Goal: Task Accomplishment & Management: Use online tool/utility

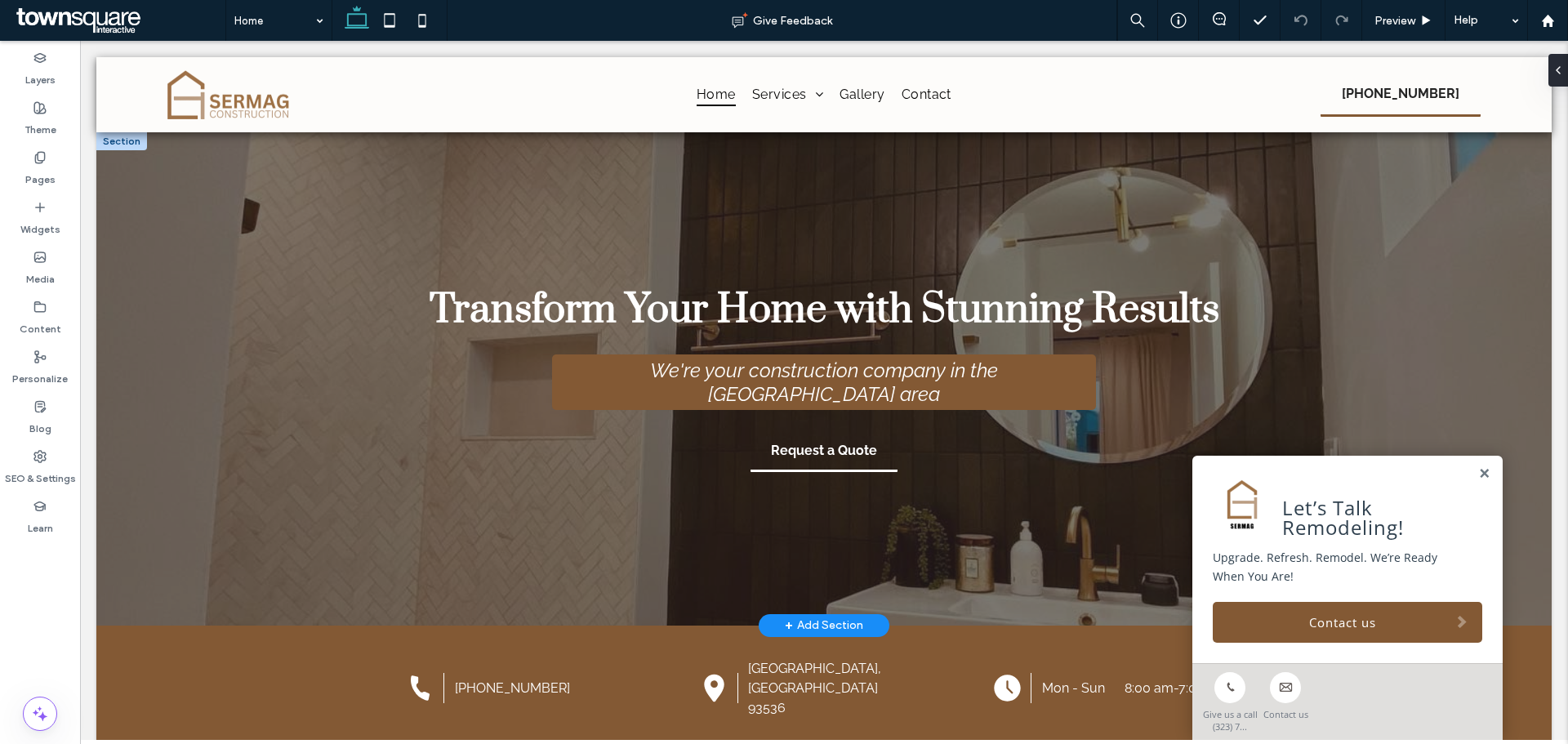
drag, startPoint x: 1476, startPoint y: 479, endPoint x: 1475, endPoint y: 424, distance: 55.0
click at [1478, 479] on link at bounding box center [1484, 474] width 12 height 14
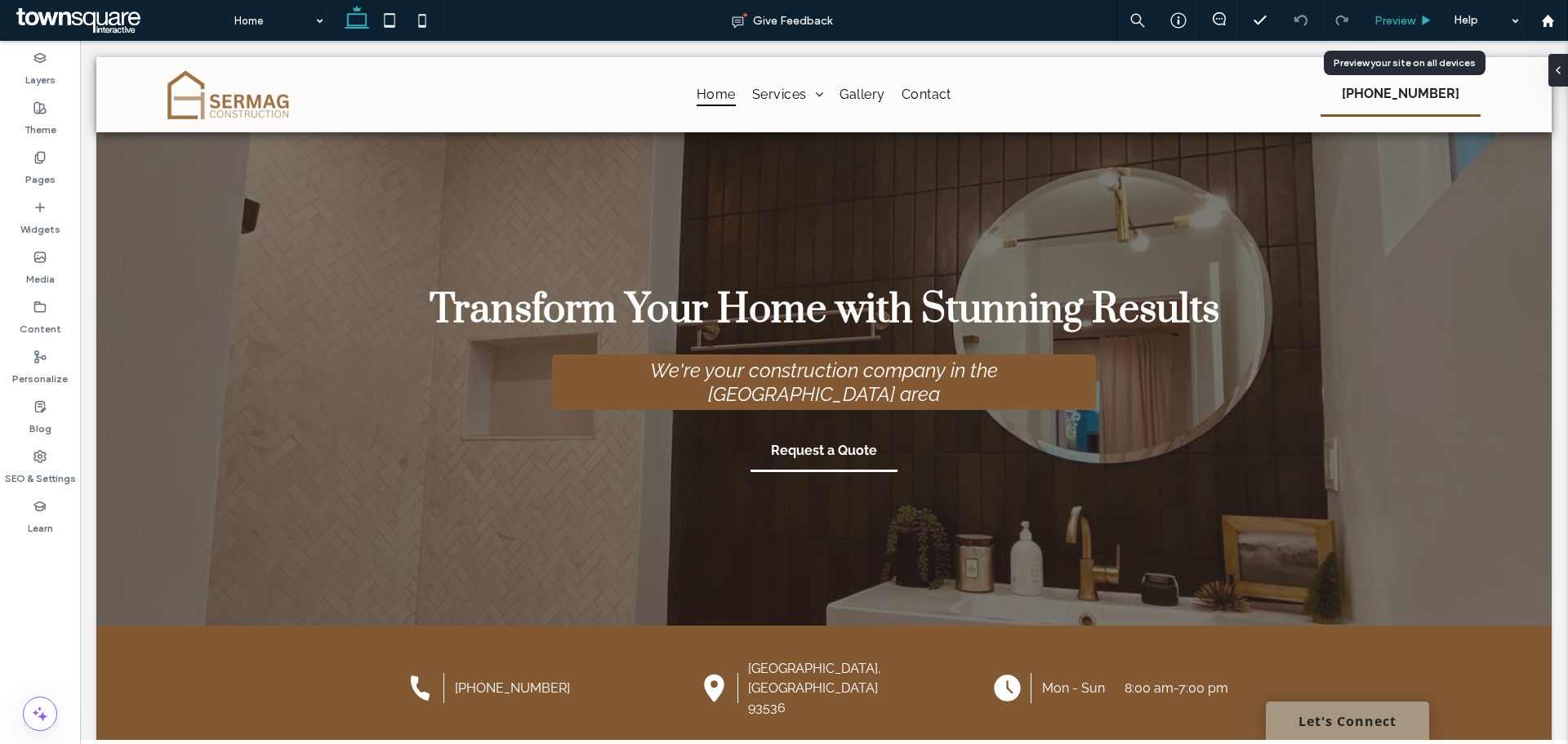
click at [1409, 14] on span "Preview" at bounding box center [1395, 21] width 41 height 14
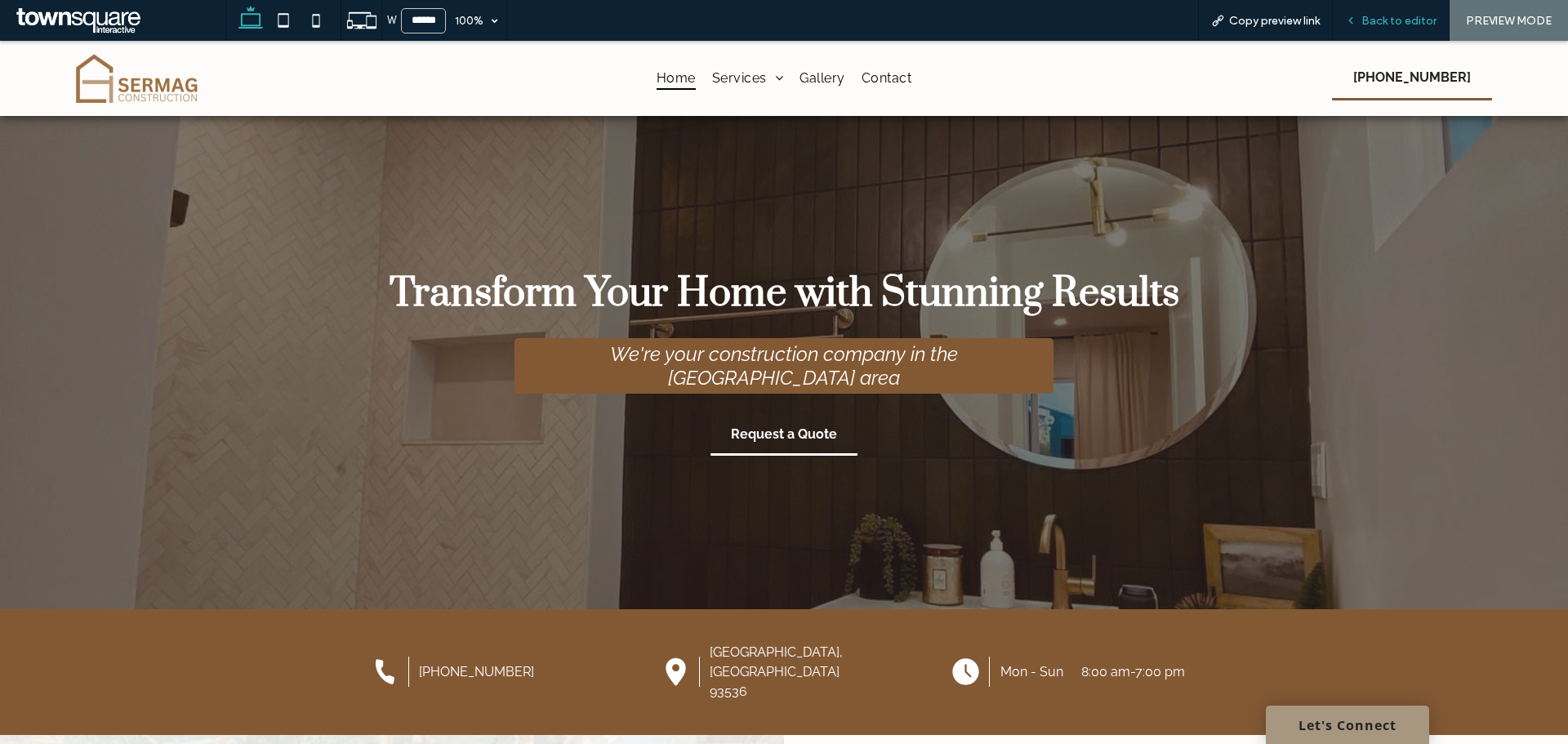
click at [1402, 16] on span "Back to editor" at bounding box center [1398, 21] width 75 height 14
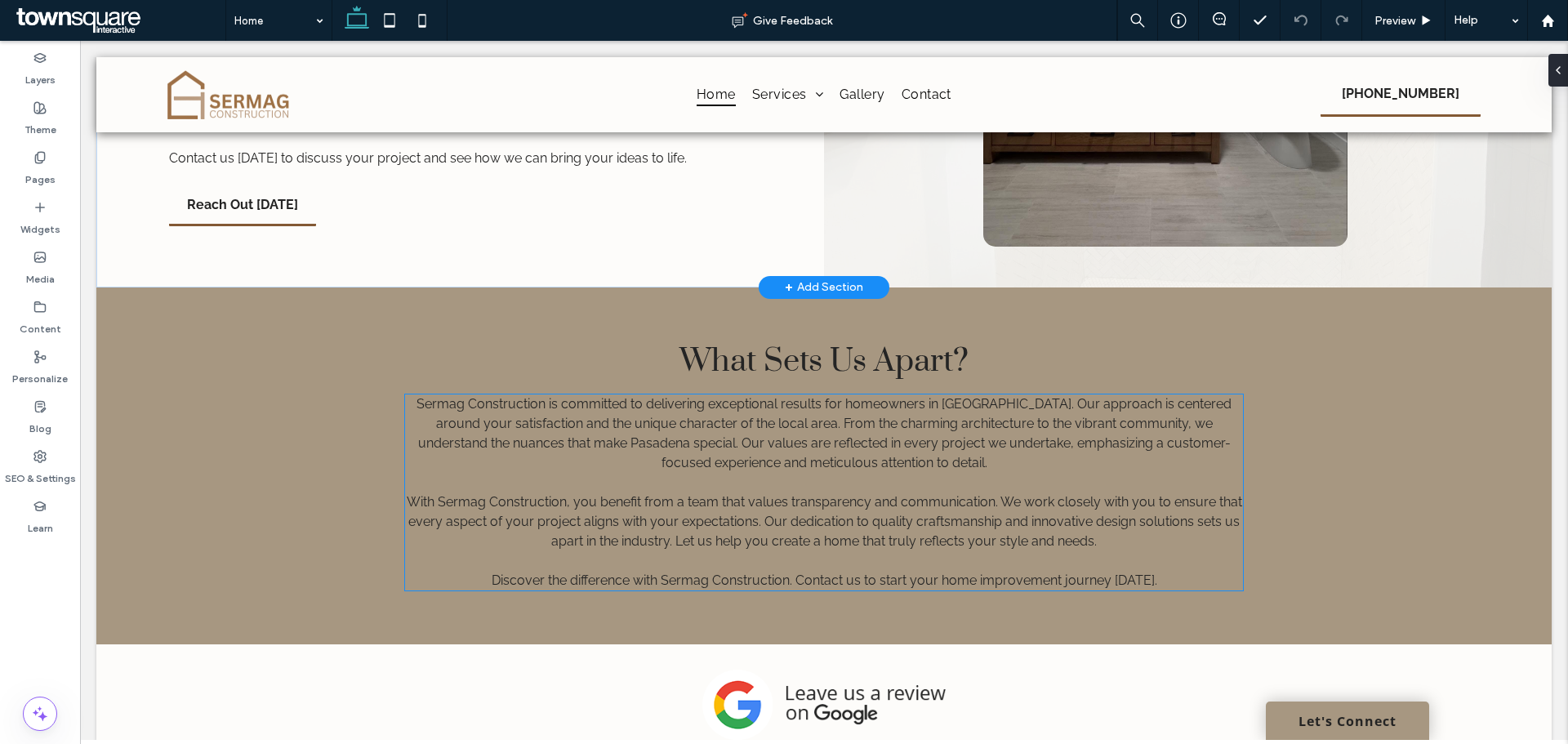
scroll to position [1715, 0]
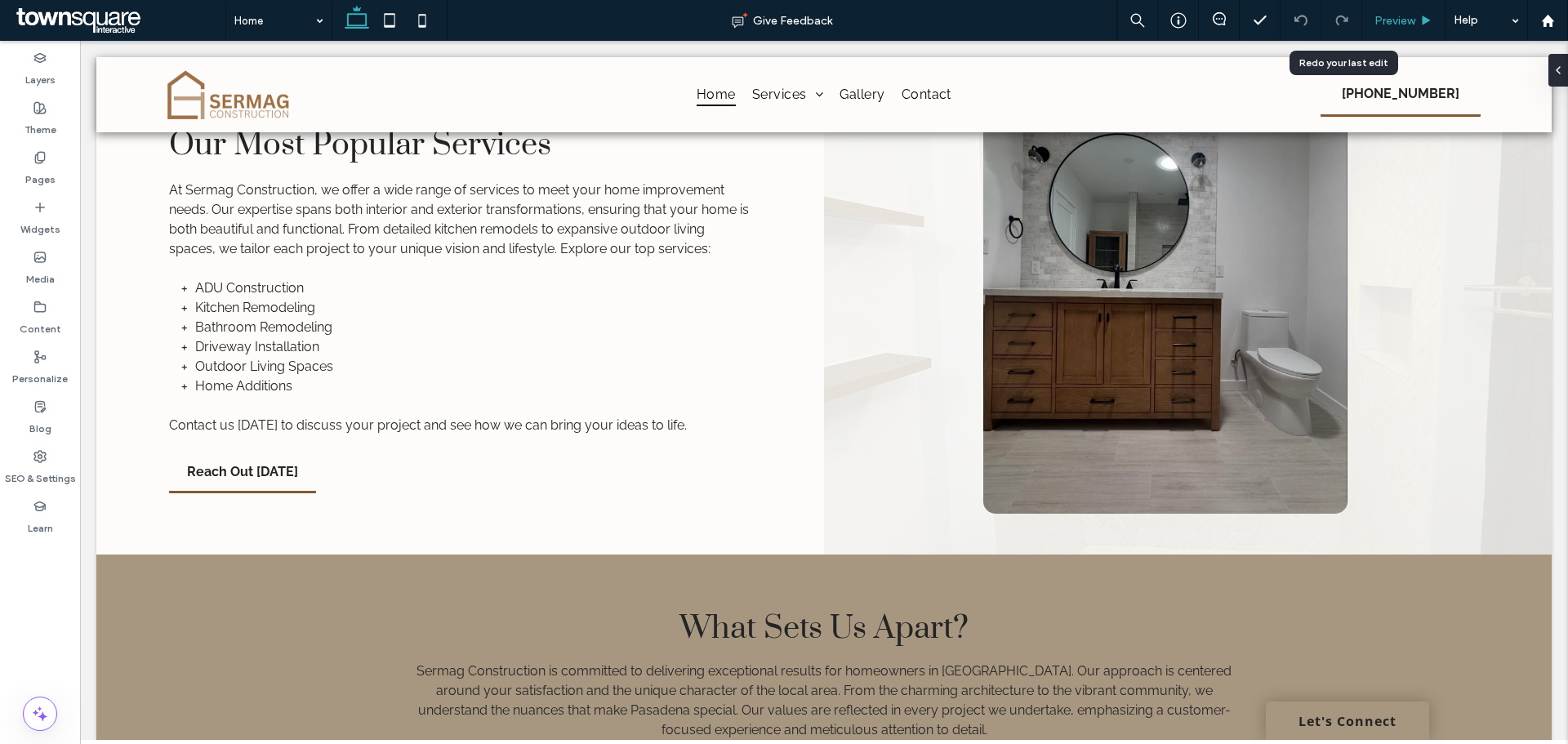
click at [1381, 32] on div "Preview" at bounding box center [1403, 21] width 83 height 41
click at [1425, 19] on use at bounding box center [1426, 20] width 8 height 9
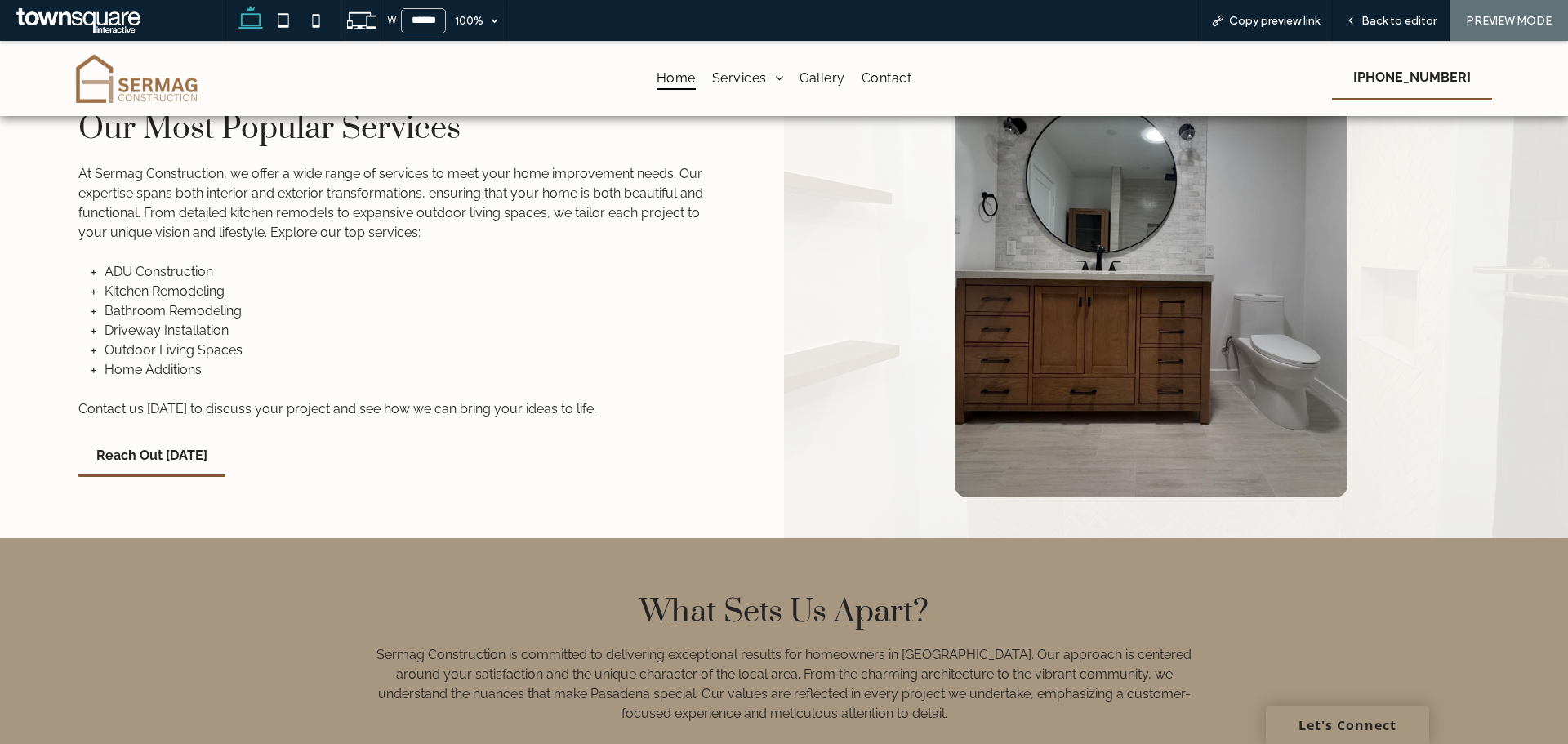
scroll to position [1698, 0]
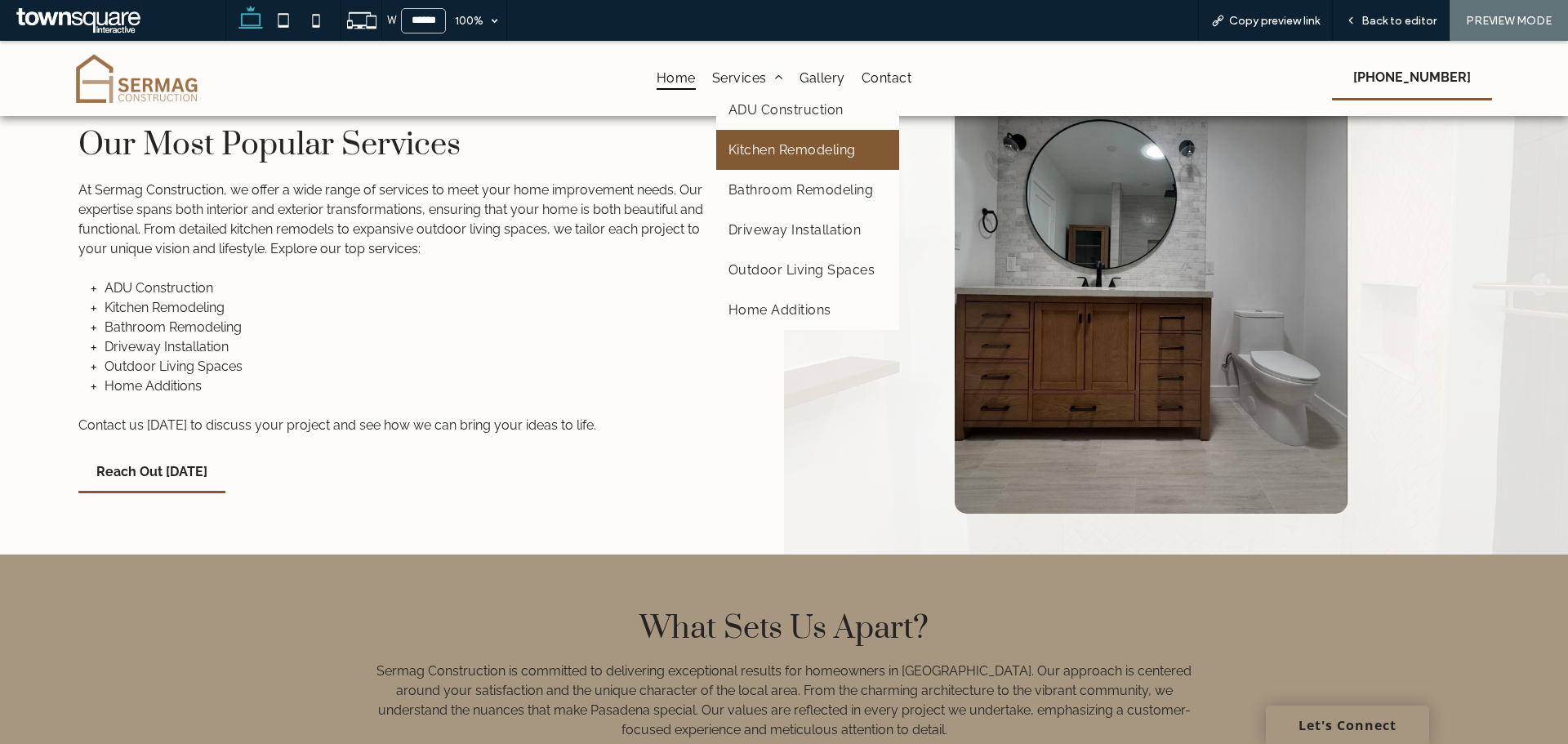
click at [785, 147] on span "Kitchen Remodeling" at bounding box center [792, 149] width 128 height 16
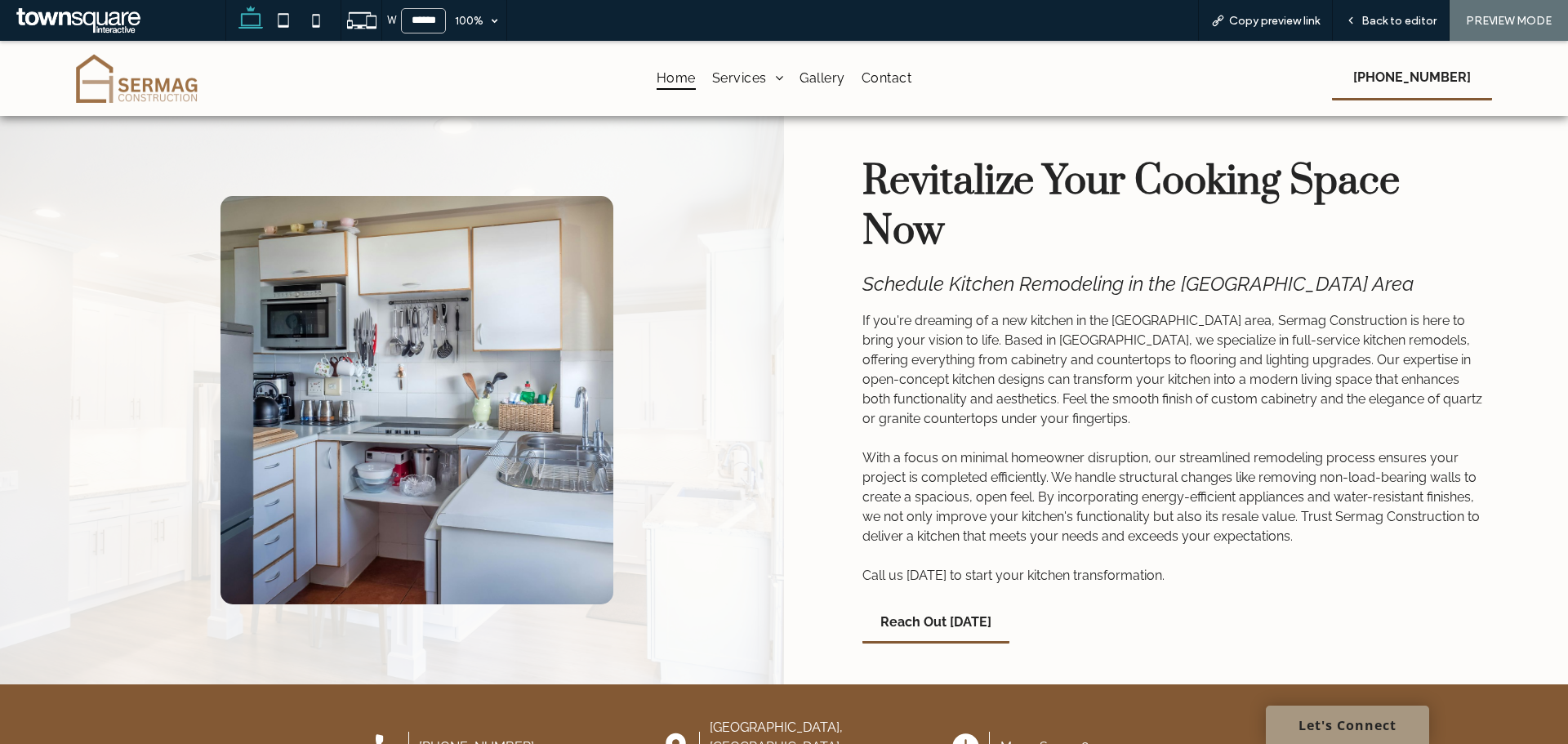
click at [667, 77] on span "Home" at bounding box center [676, 77] width 40 height 24
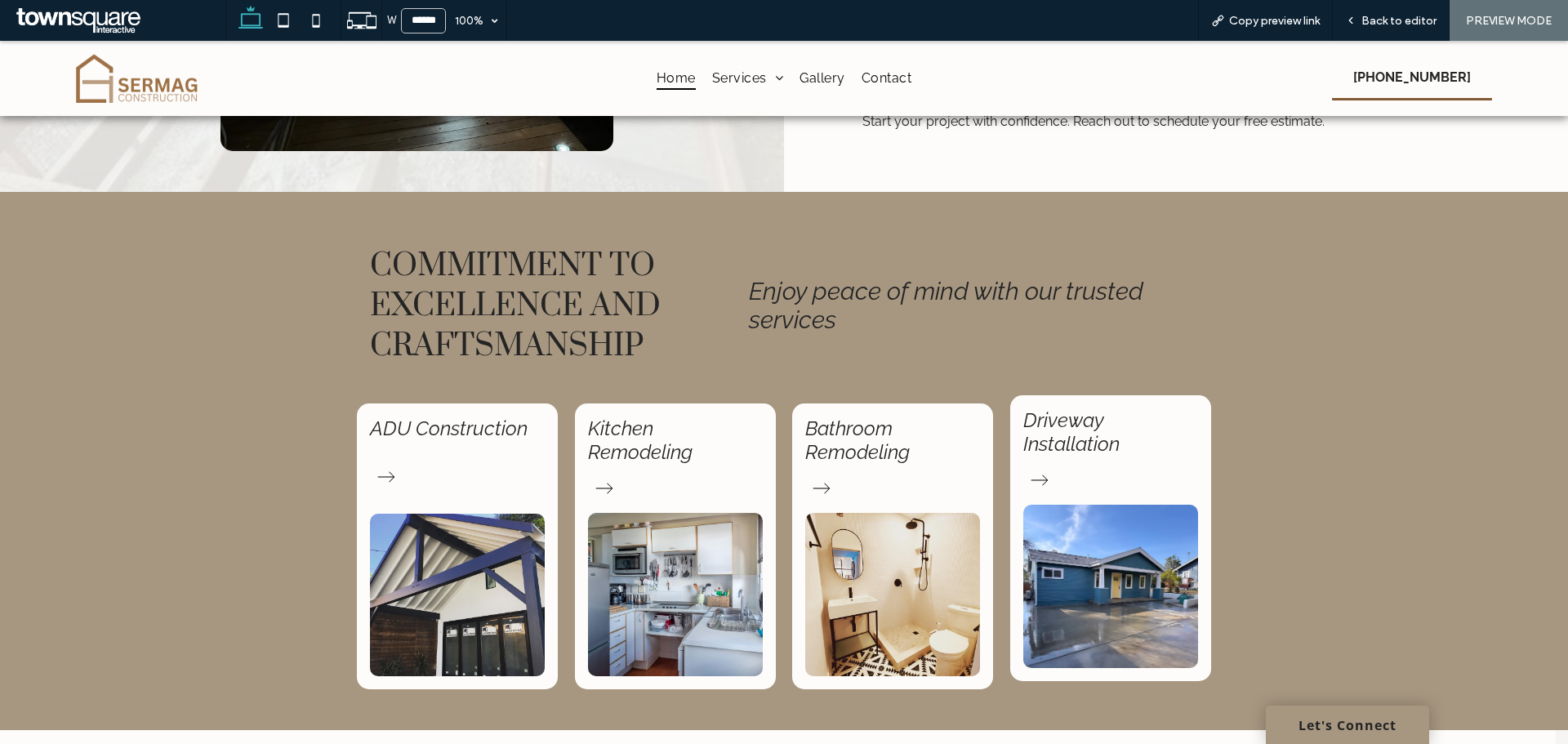
scroll to position [1061, 0]
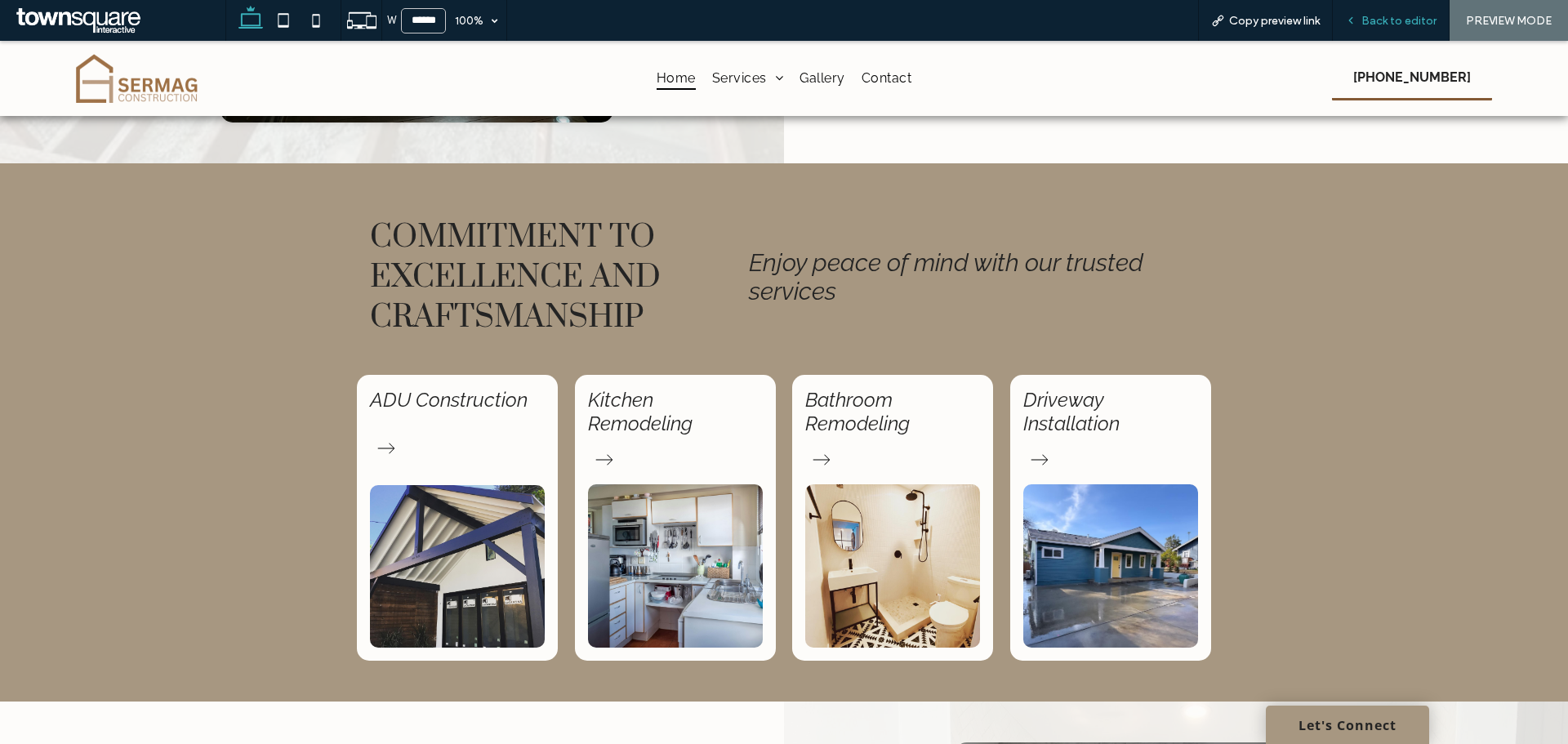
click at [1392, 16] on span "Back to editor" at bounding box center [1398, 21] width 75 height 14
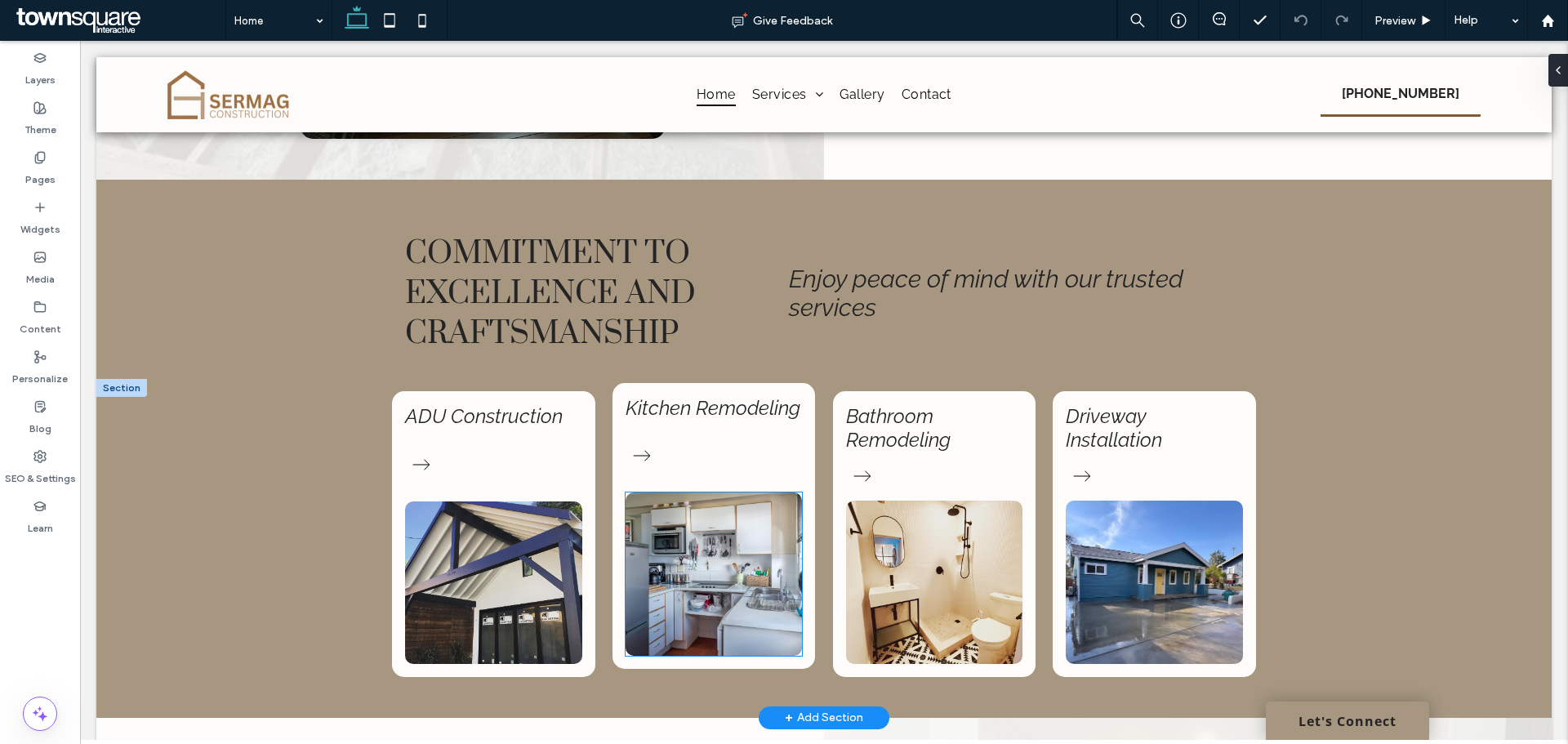
click at [689, 548] on img at bounding box center [714, 574] width 177 height 163
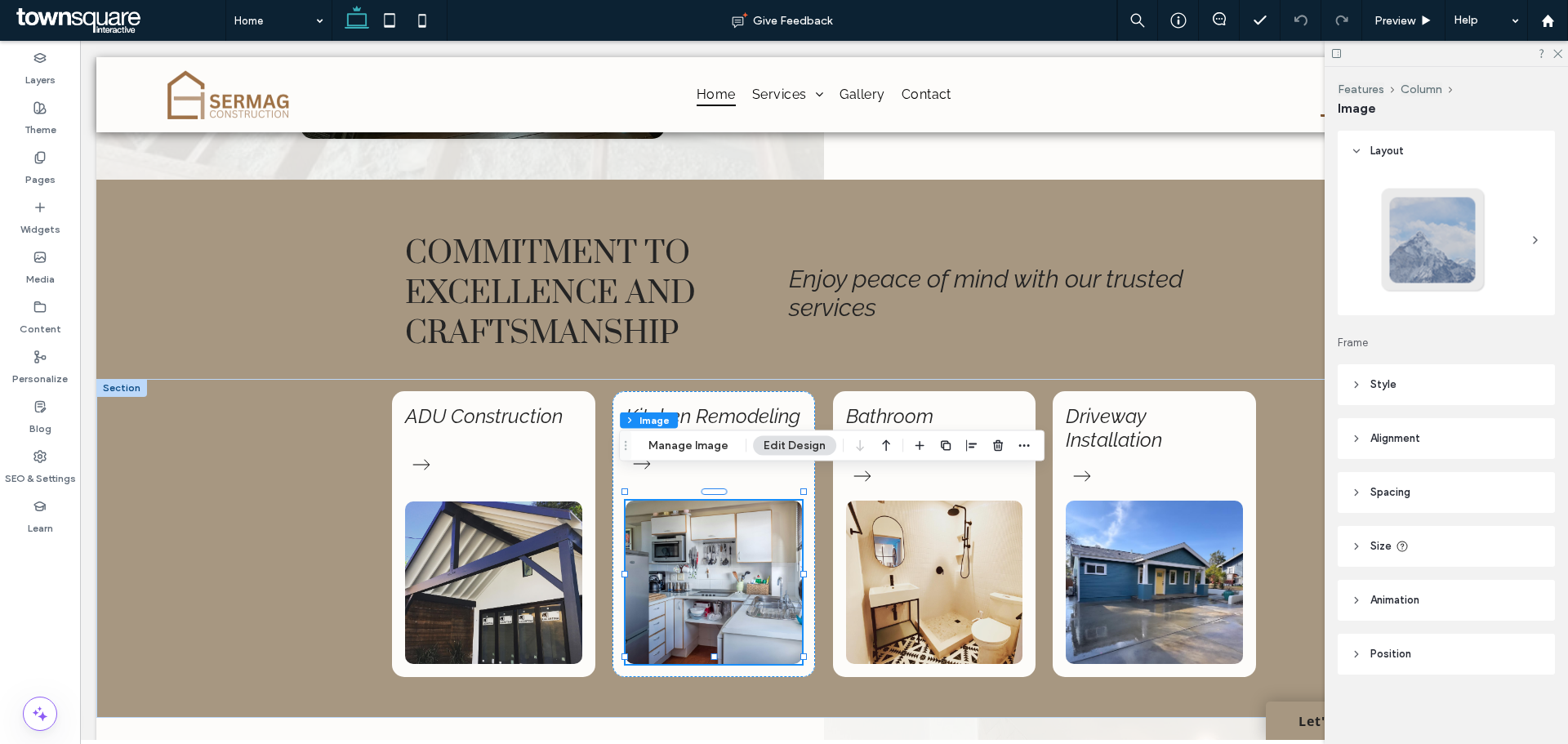
click at [689, 448] on button "Manage Image" at bounding box center [688, 446] width 101 height 20
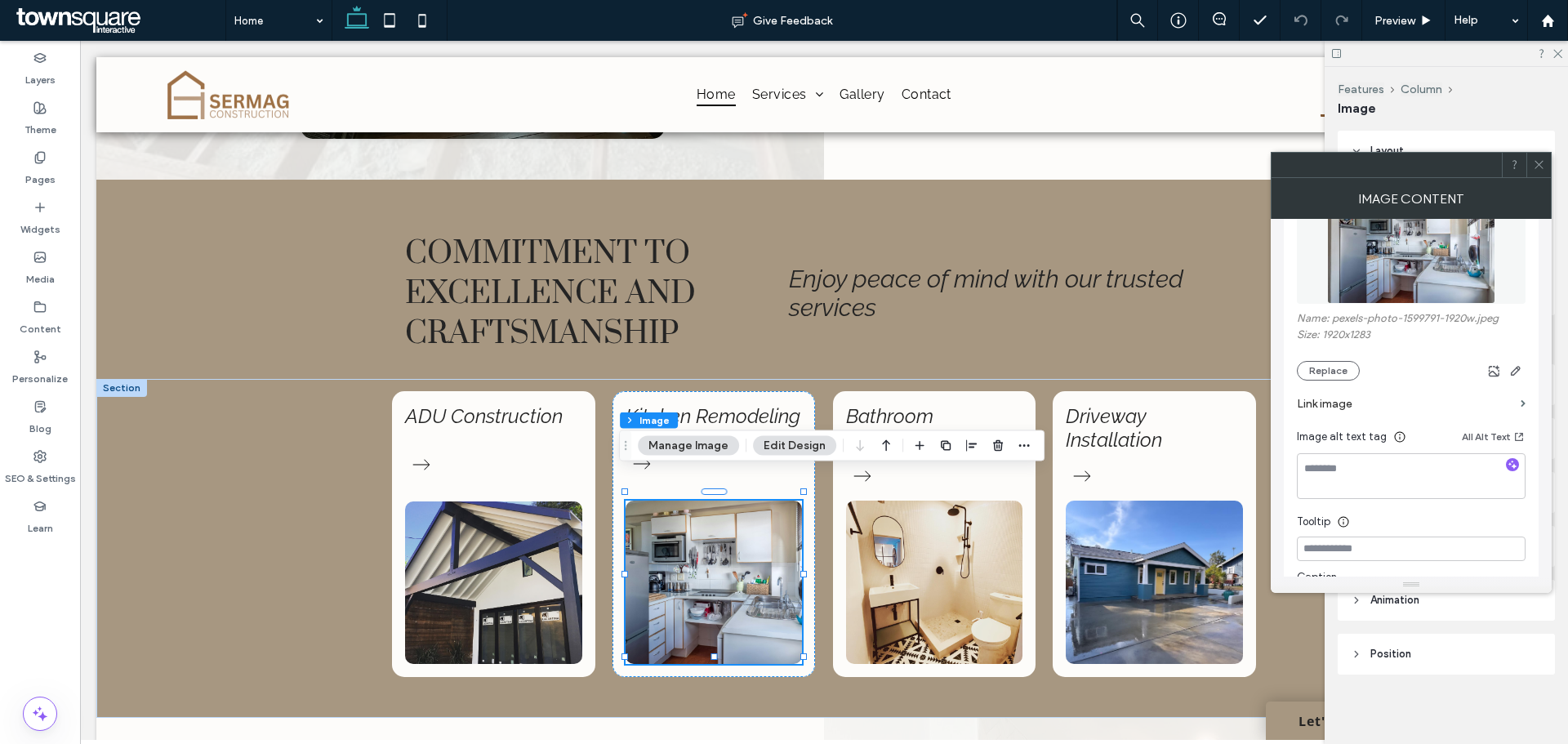
scroll to position [245, 0]
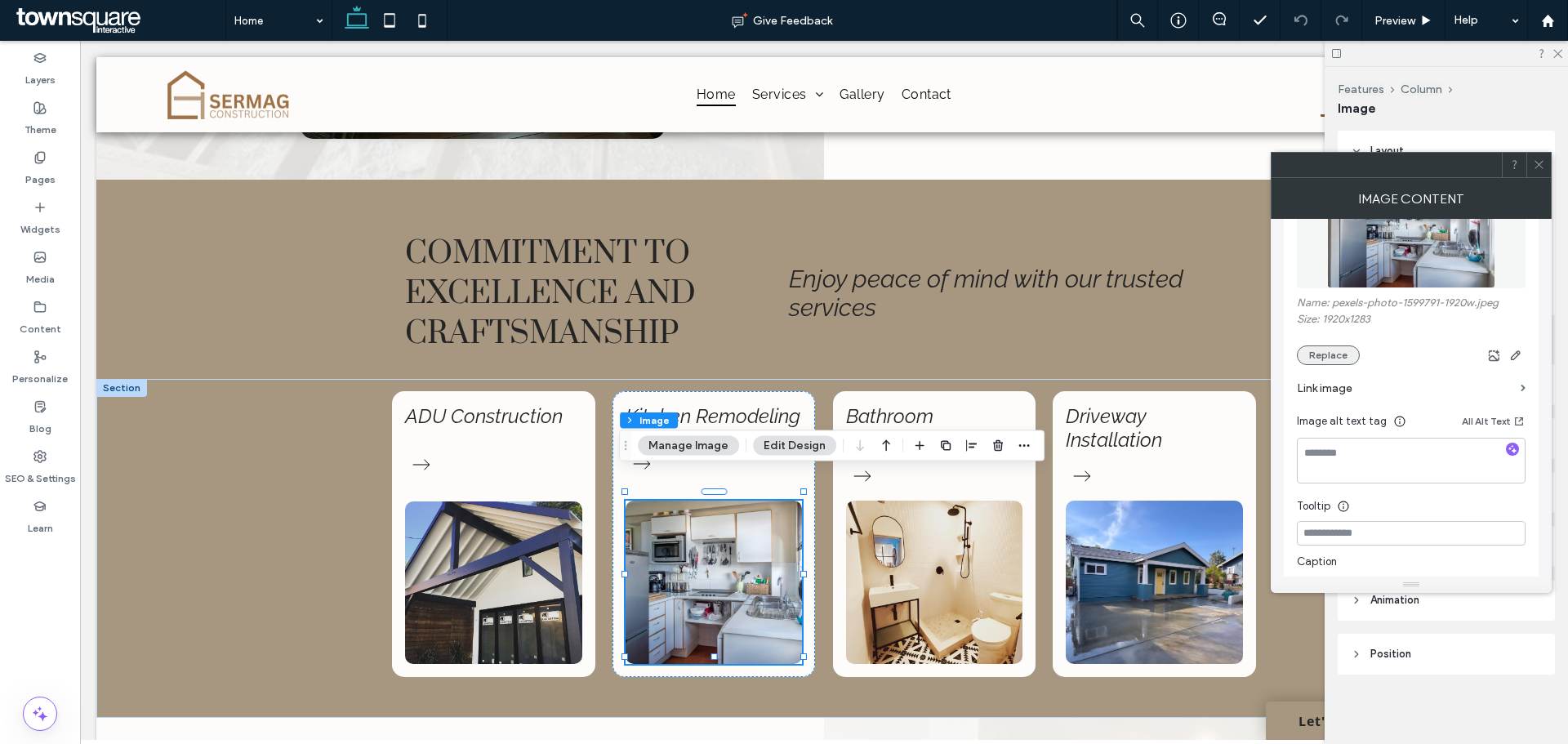
drag, startPoint x: 1330, startPoint y: 356, endPoint x: 1330, endPoint y: 345, distance: 11.0
click at [1330, 347] on button "Replace" at bounding box center [1328, 355] width 63 height 20
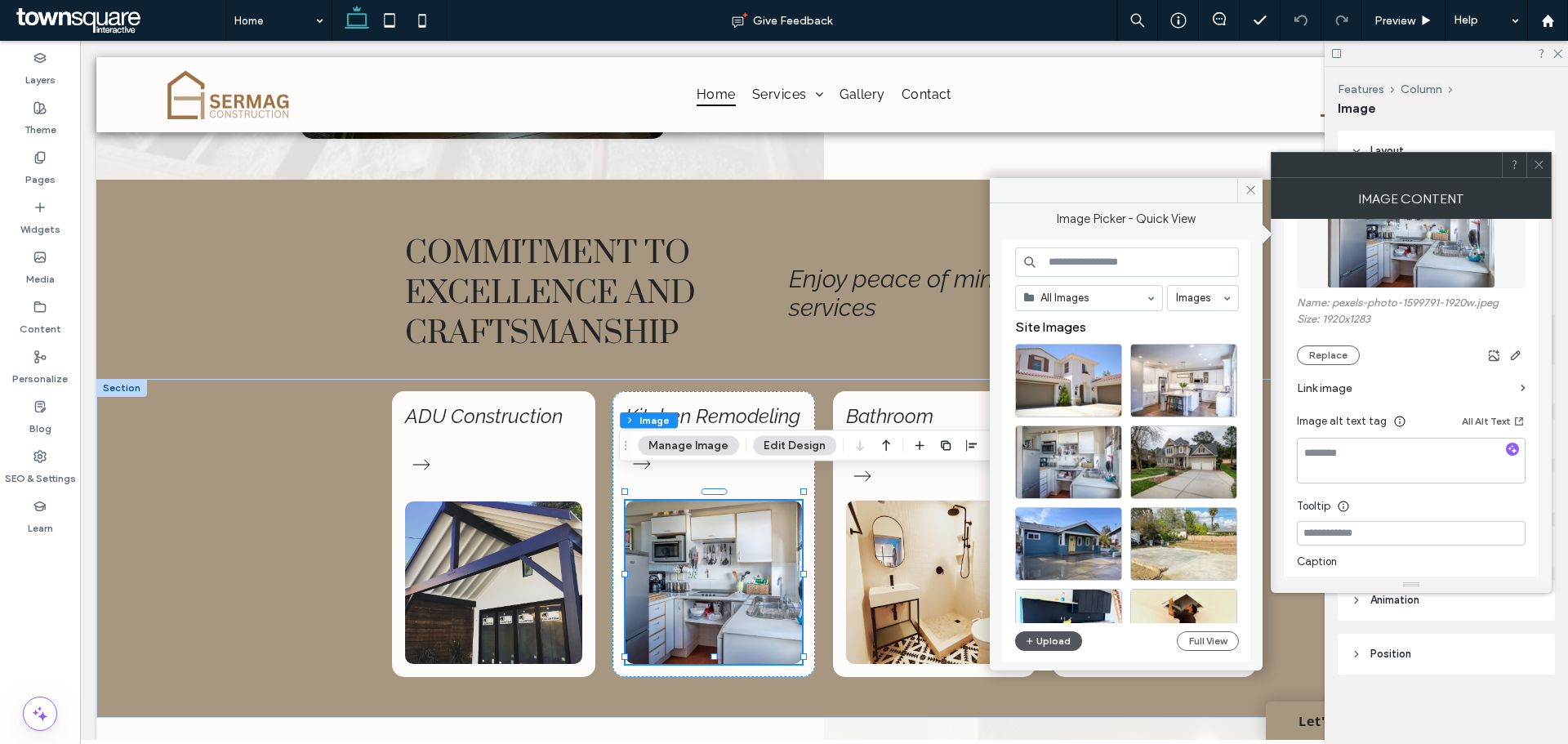
click at [1057, 643] on button "Upload" at bounding box center [1048, 641] width 67 height 20
click at [1051, 642] on button "Upload" at bounding box center [1048, 641] width 67 height 20
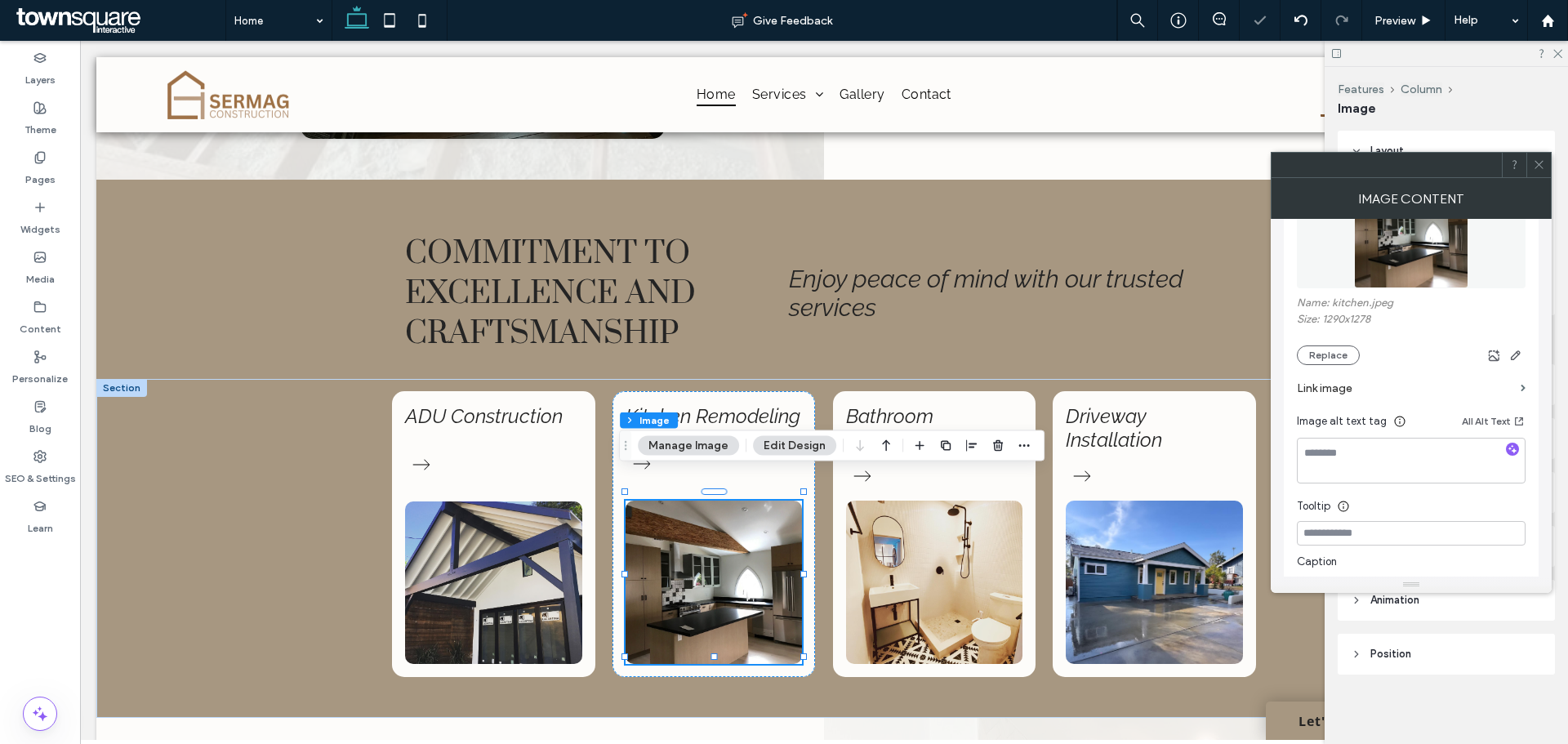
click at [1535, 166] on icon at bounding box center [1538, 164] width 12 height 12
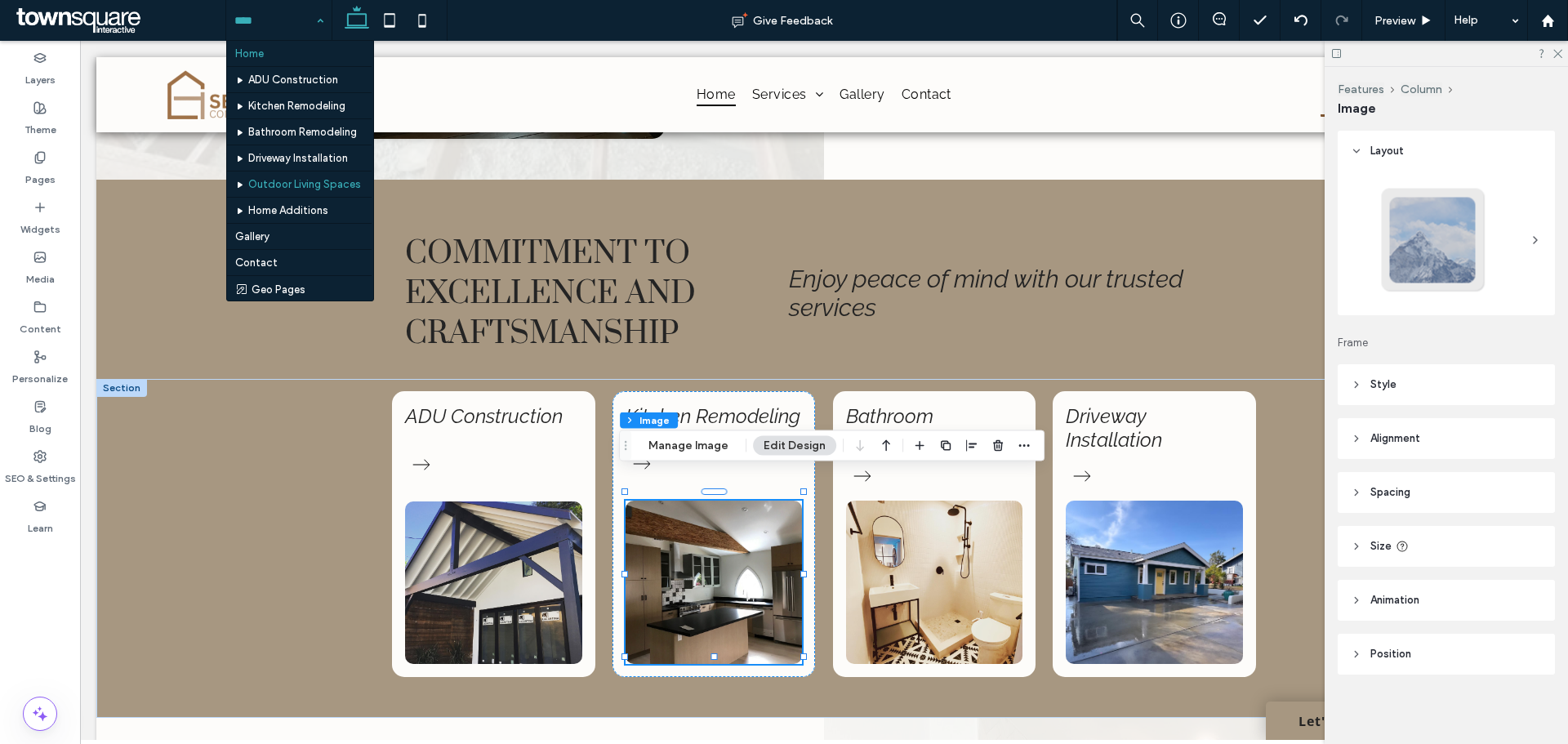
scroll to position [27, 0]
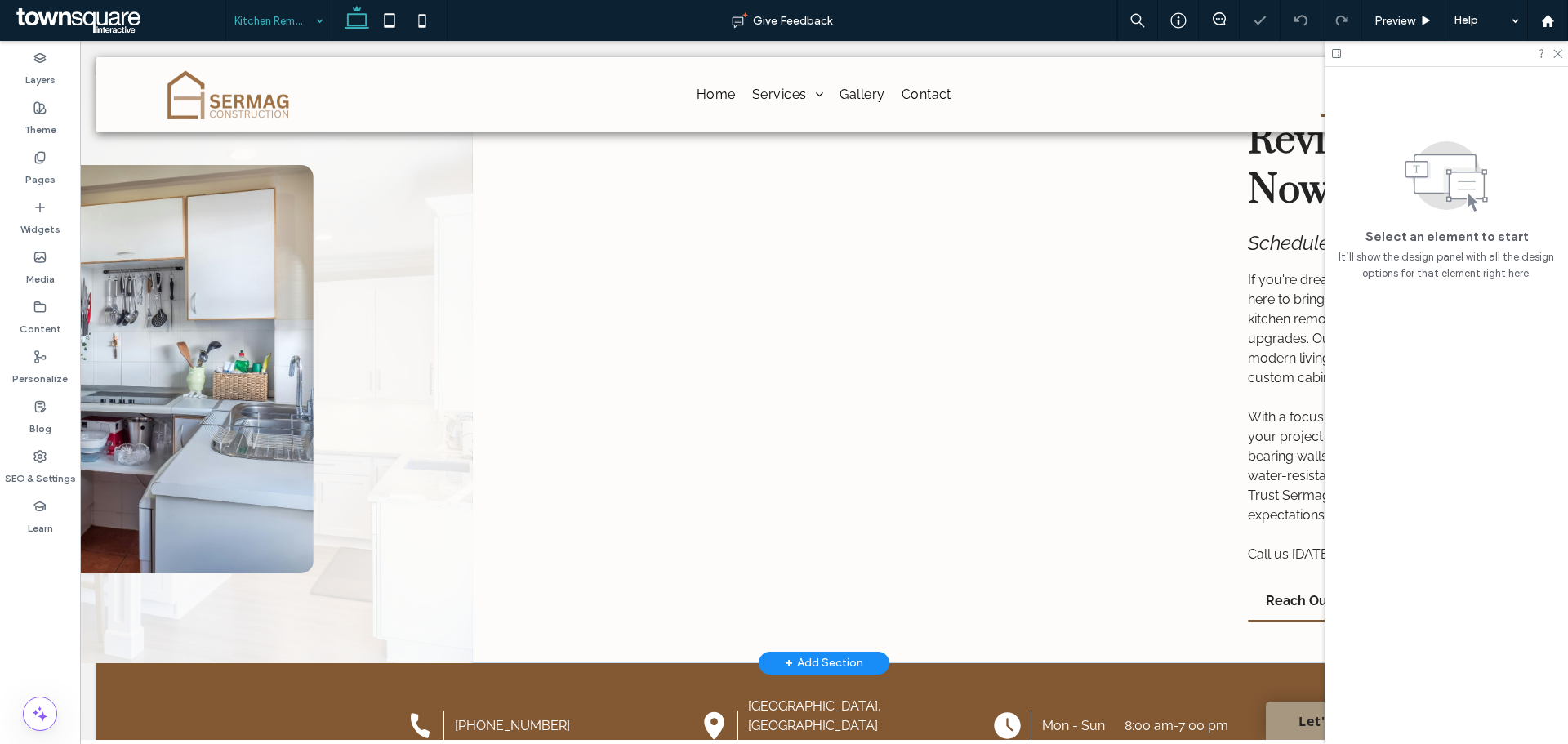
scroll to position [82, 0]
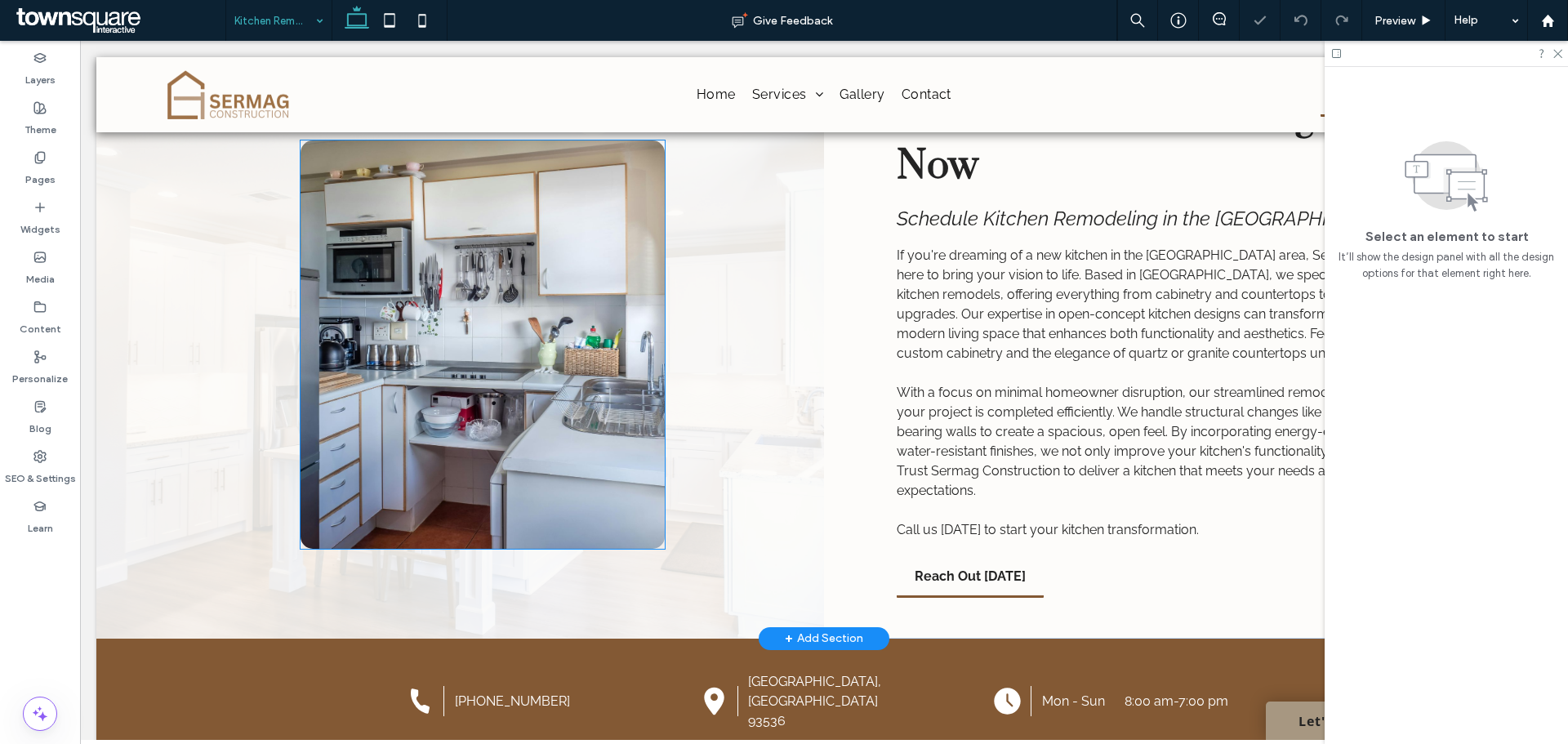
click at [416, 327] on img at bounding box center [483, 344] width 364 height 409
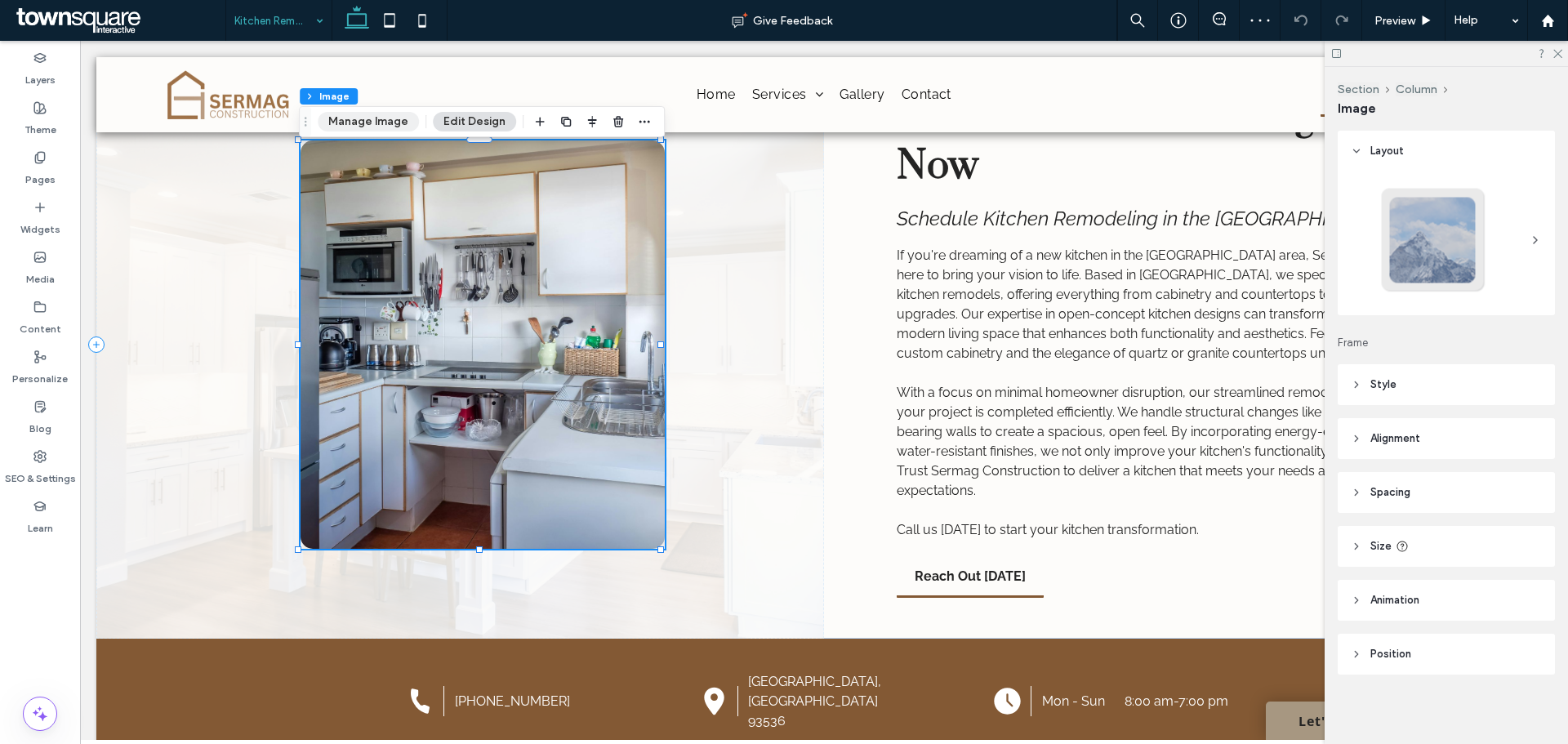
click at [374, 114] on button "Manage Image" at bounding box center [367, 122] width 101 height 20
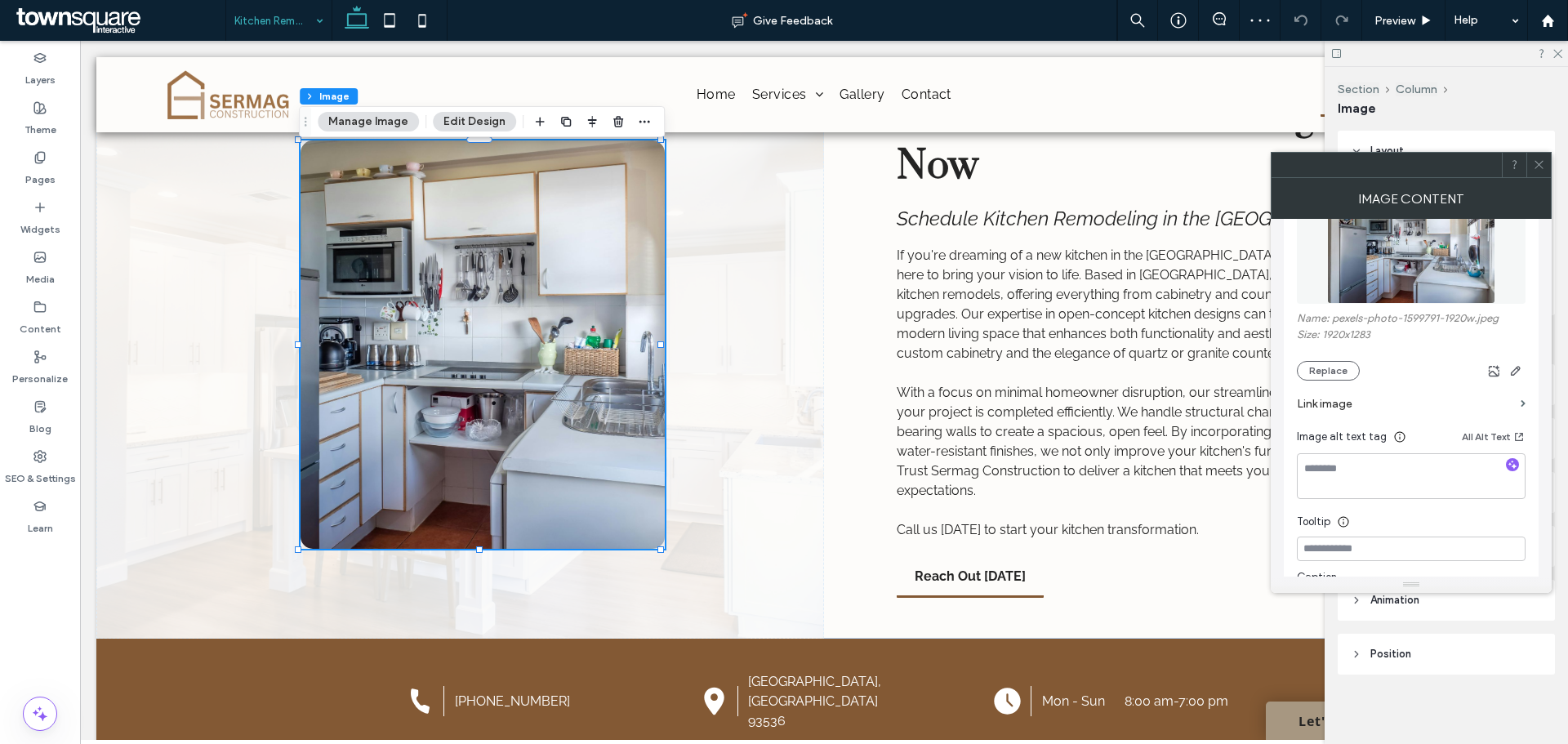
scroll to position [245, 0]
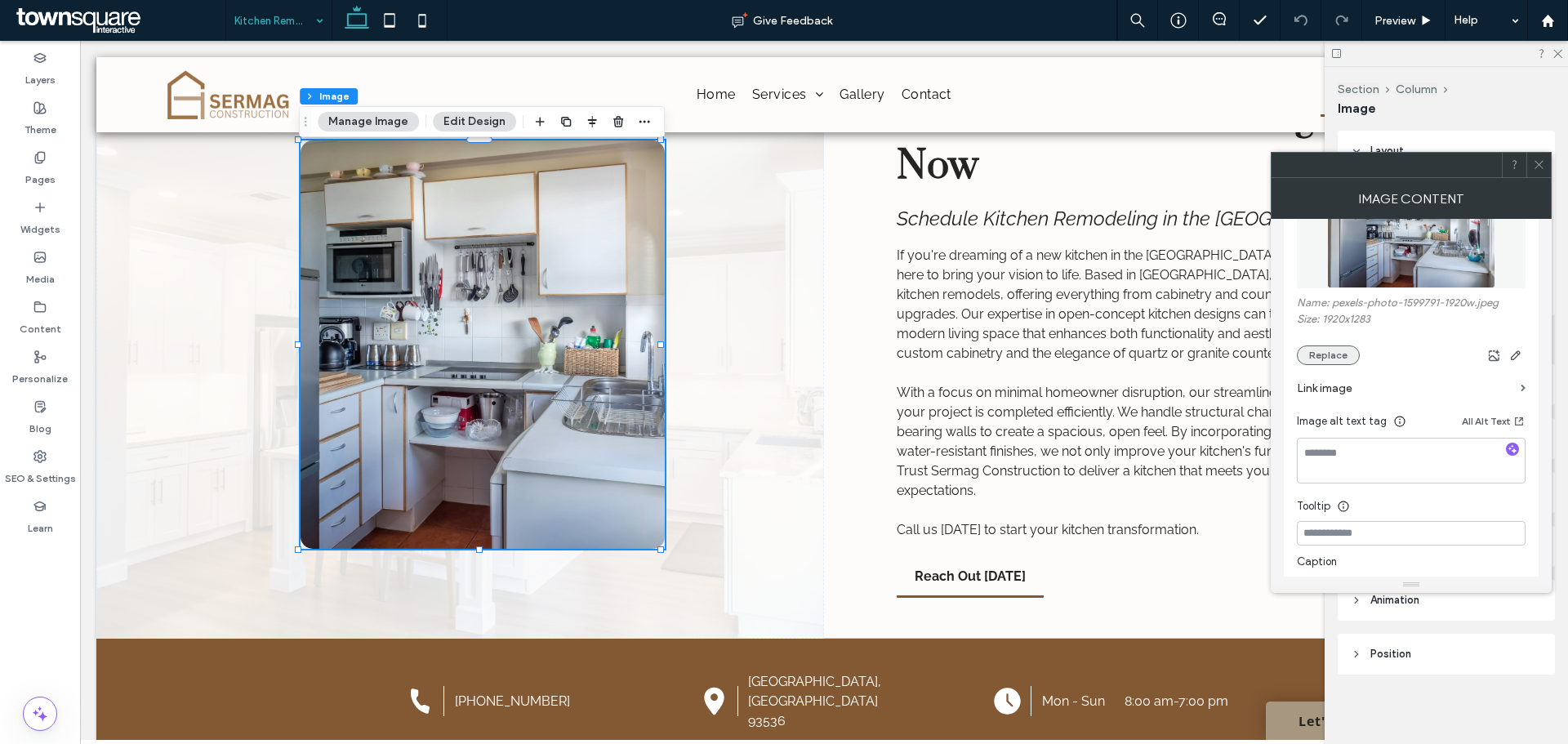
click at [1334, 352] on button "Replace" at bounding box center [1328, 355] width 63 height 20
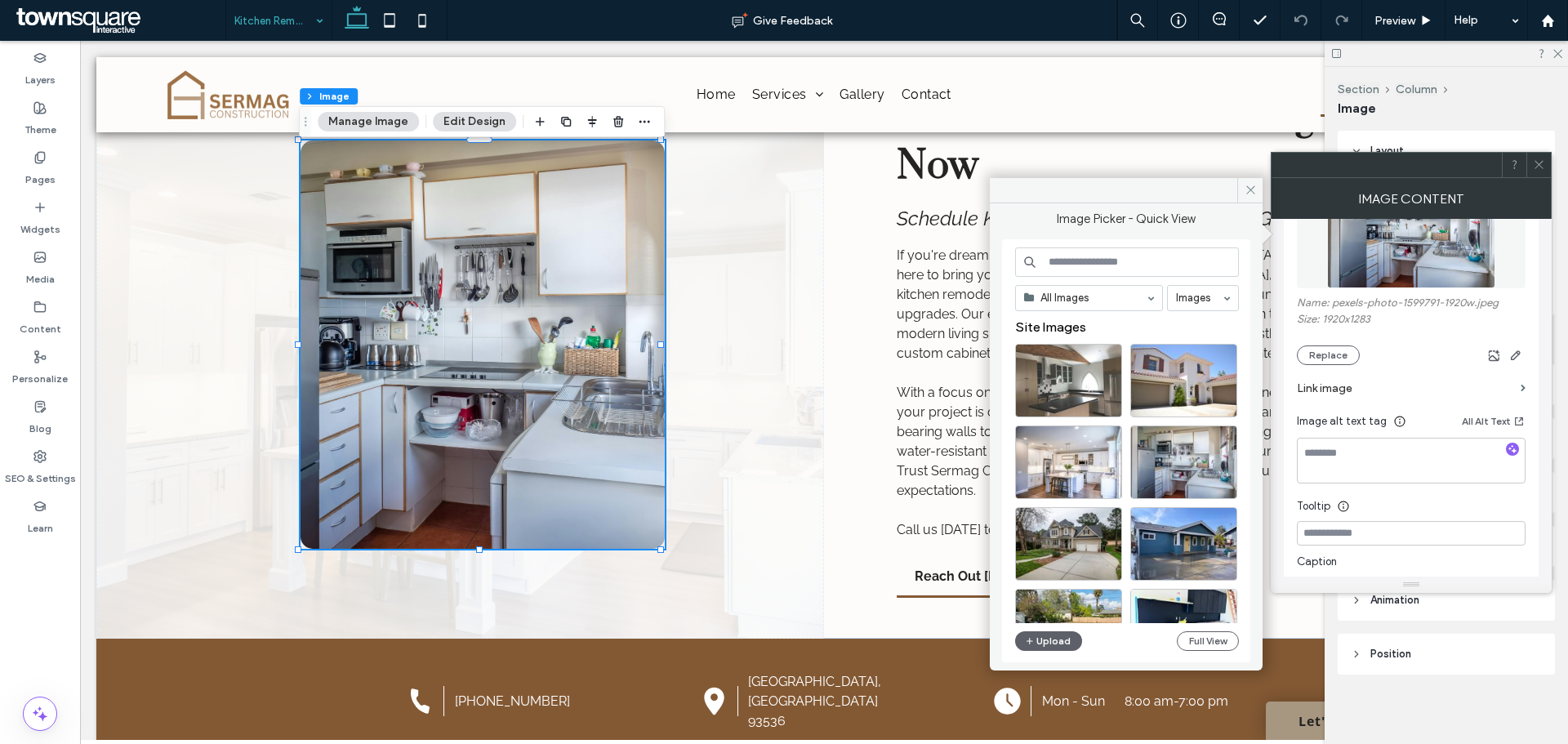
click at [1055, 381] on div at bounding box center [1069, 380] width 107 height 73
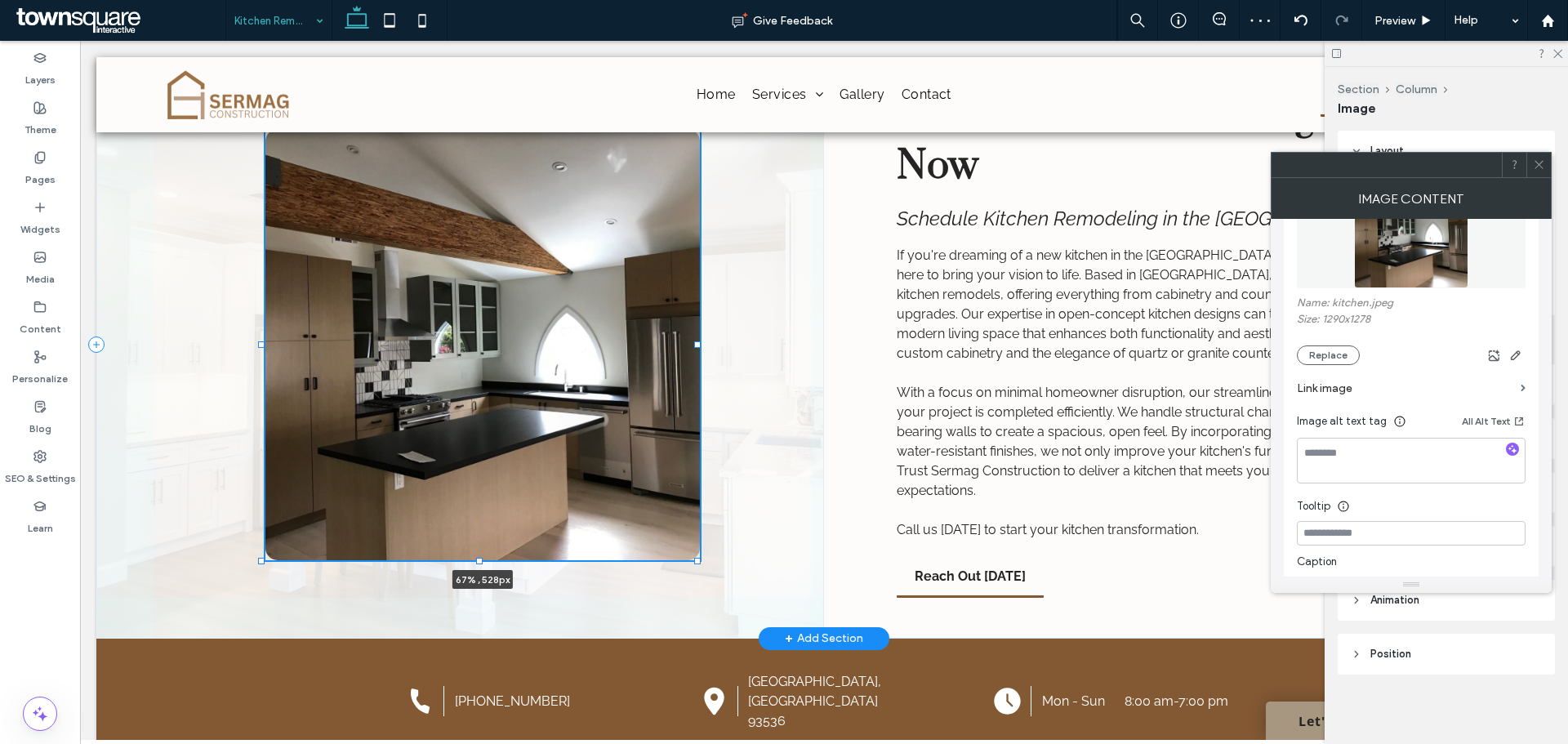
drag, startPoint x: 297, startPoint y: 552, endPoint x: 1470, endPoint y: 283, distance: 1203.4
click at [260, 564] on div at bounding box center [261, 560] width 7 height 7
type input "**"
type input "****"
type input "***"
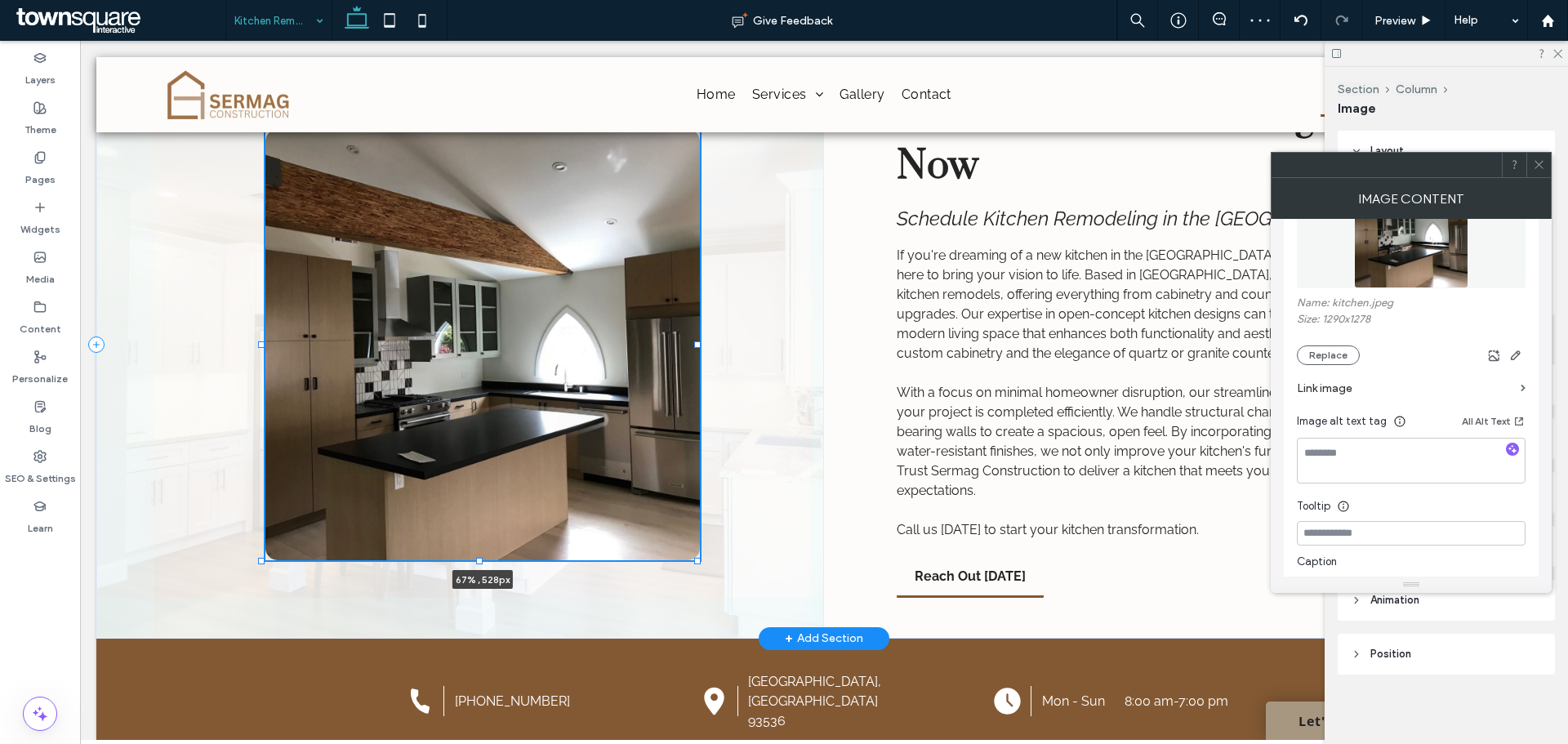
type input "***"
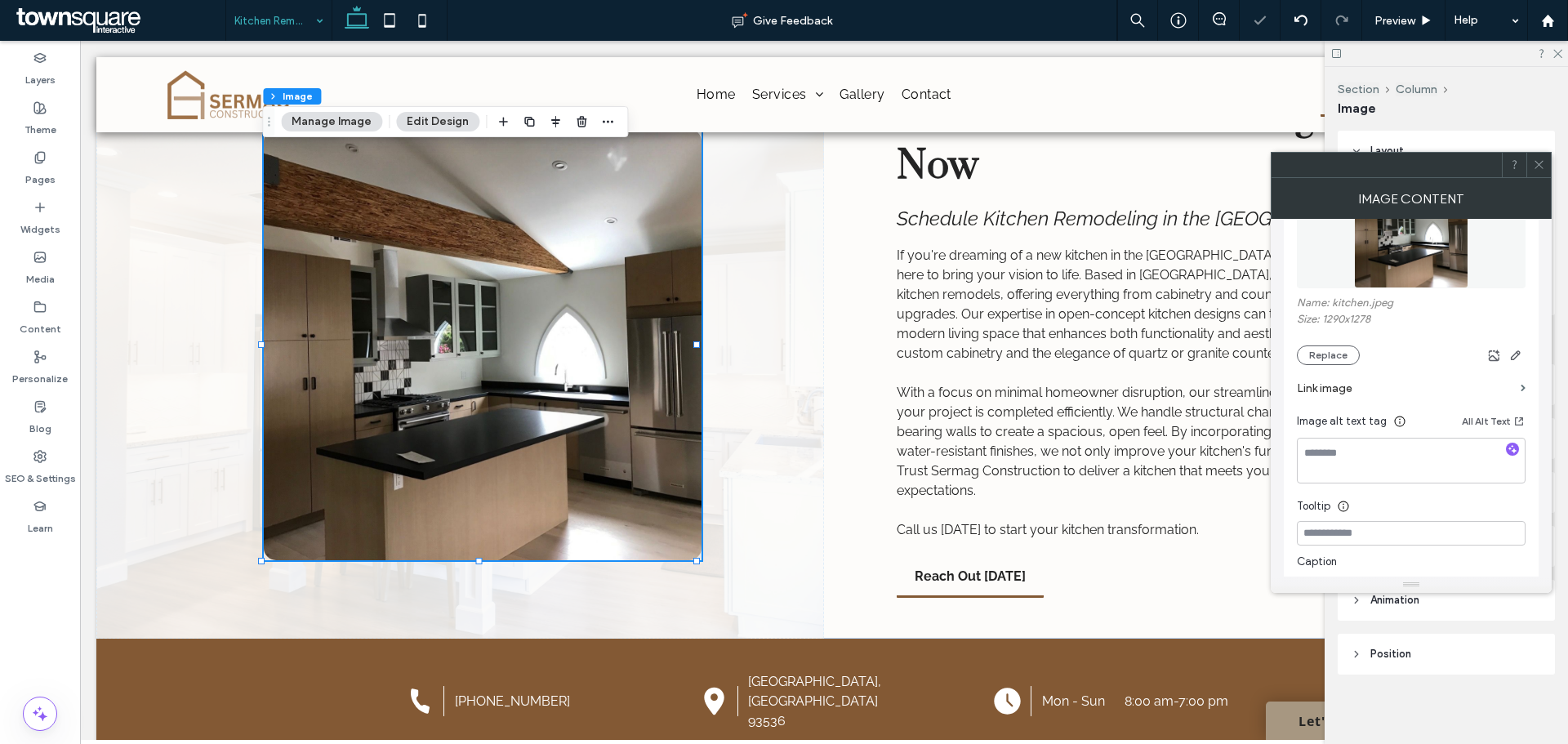
click at [1532, 160] on div at bounding box center [1538, 165] width 25 height 25
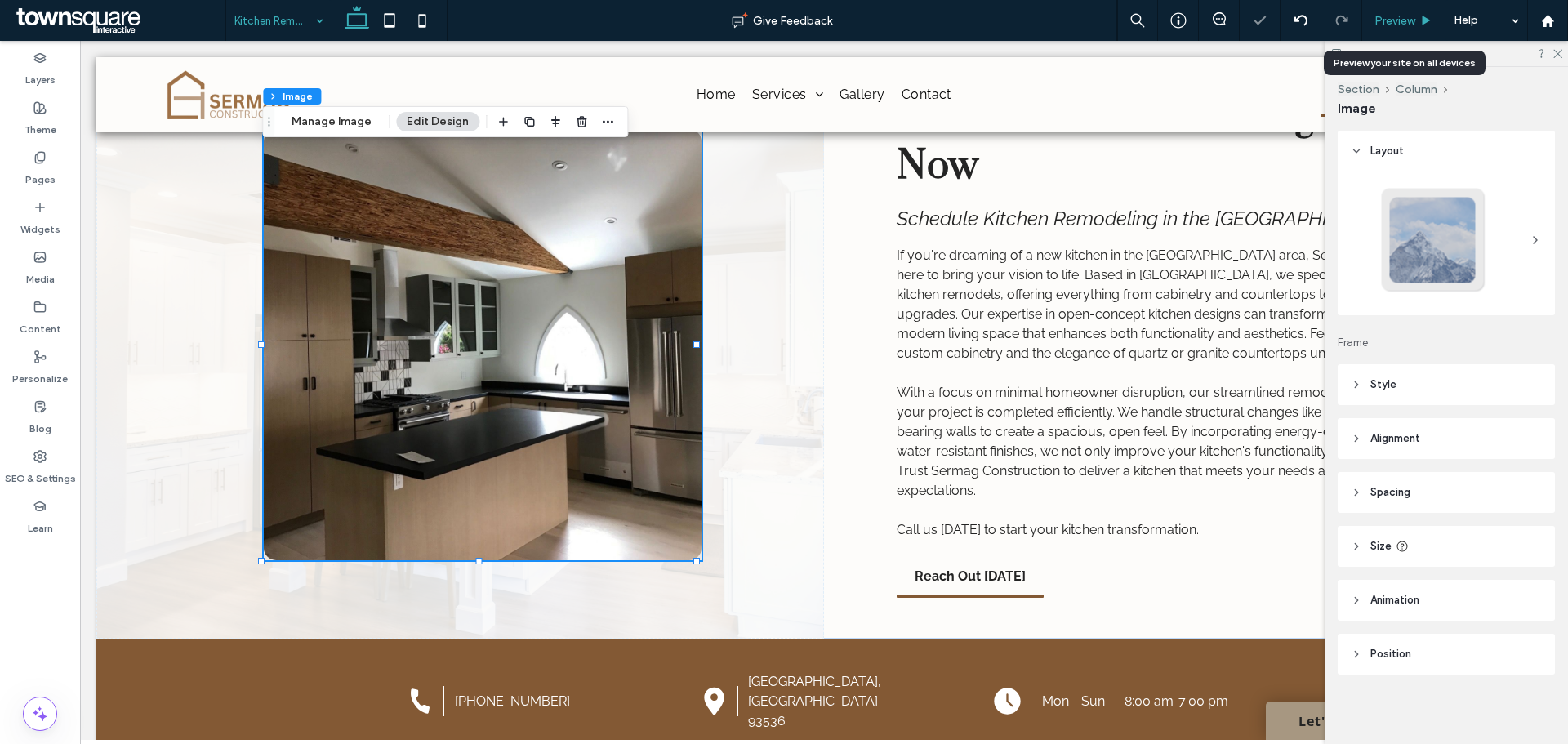
click at [1411, 15] on span "Preview" at bounding box center [1395, 21] width 41 height 14
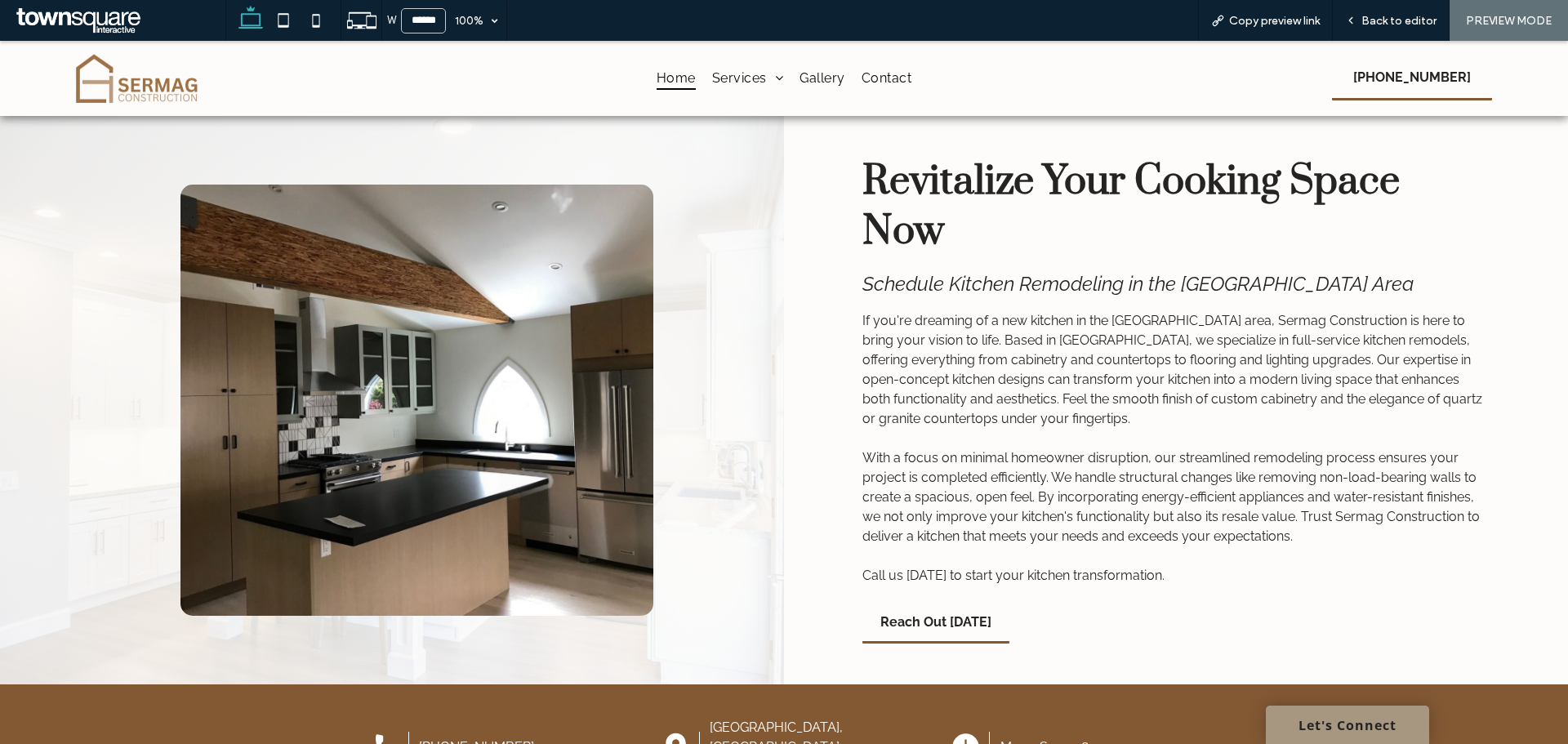
click at [662, 77] on span "Home" at bounding box center [676, 77] width 40 height 24
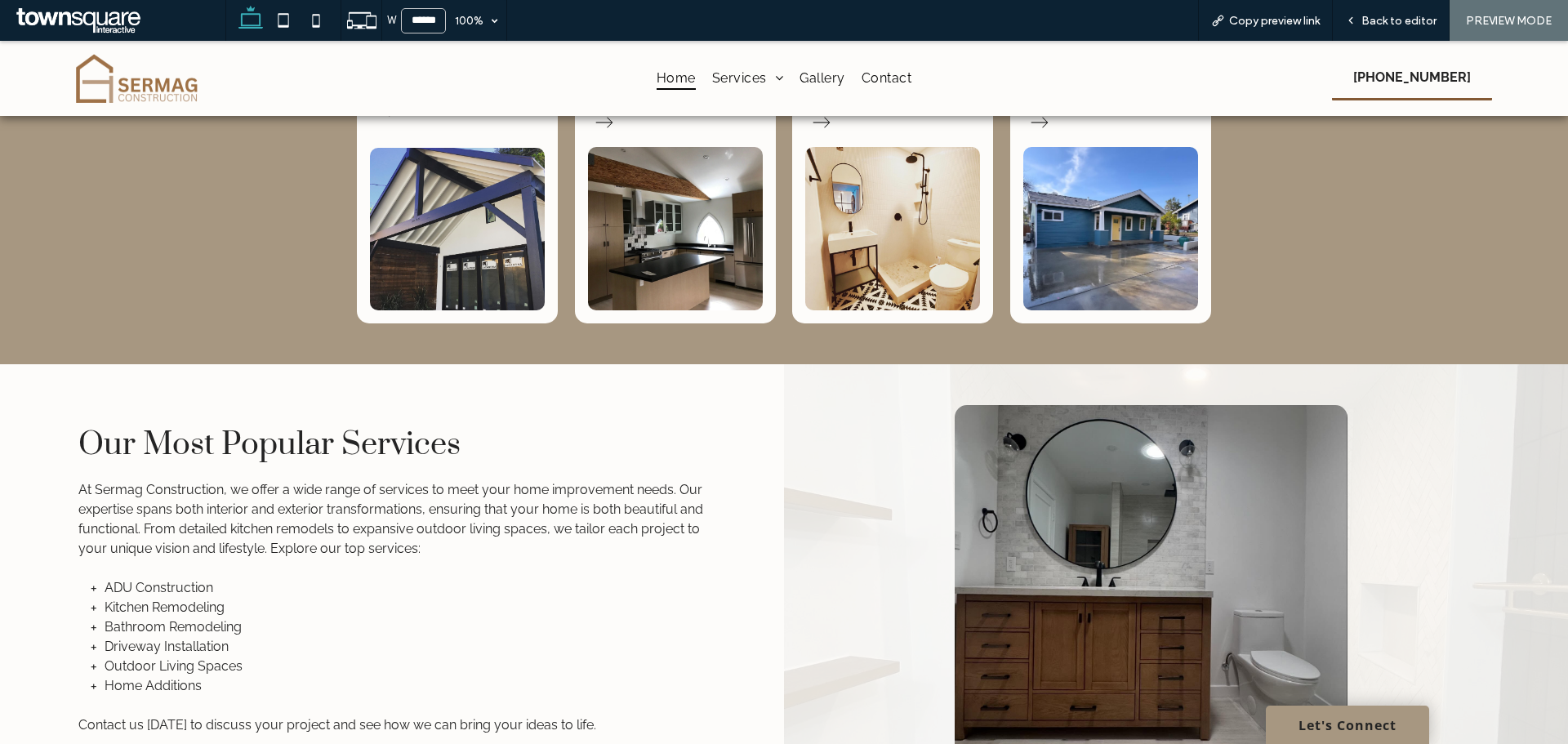
scroll to position [1551, 0]
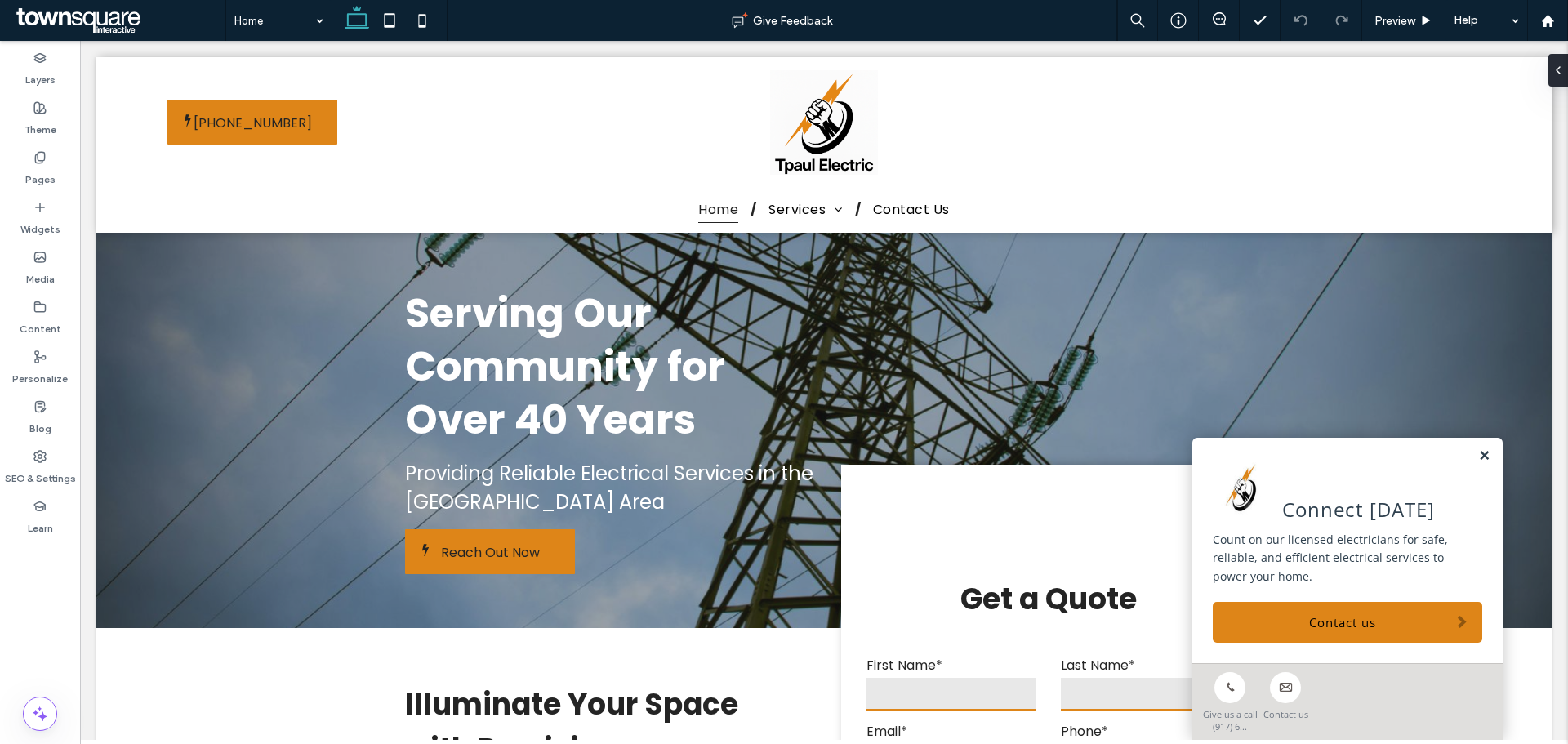
click at [1478, 456] on link at bounding box center [1484, 456] width 12 height 14
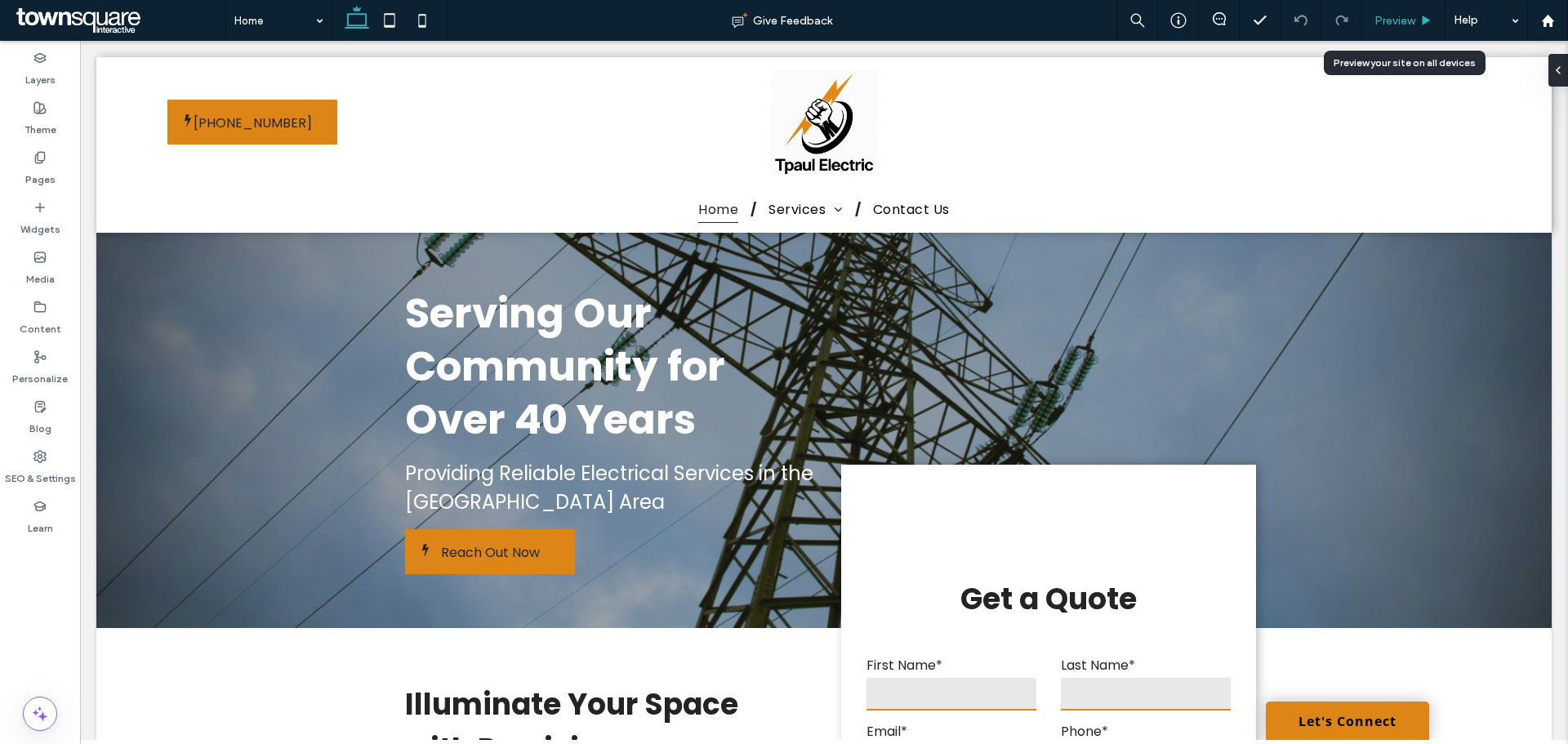
click at [1403, 15] on span "Preview" at bounding box center [1395, 21] width 41 height 14
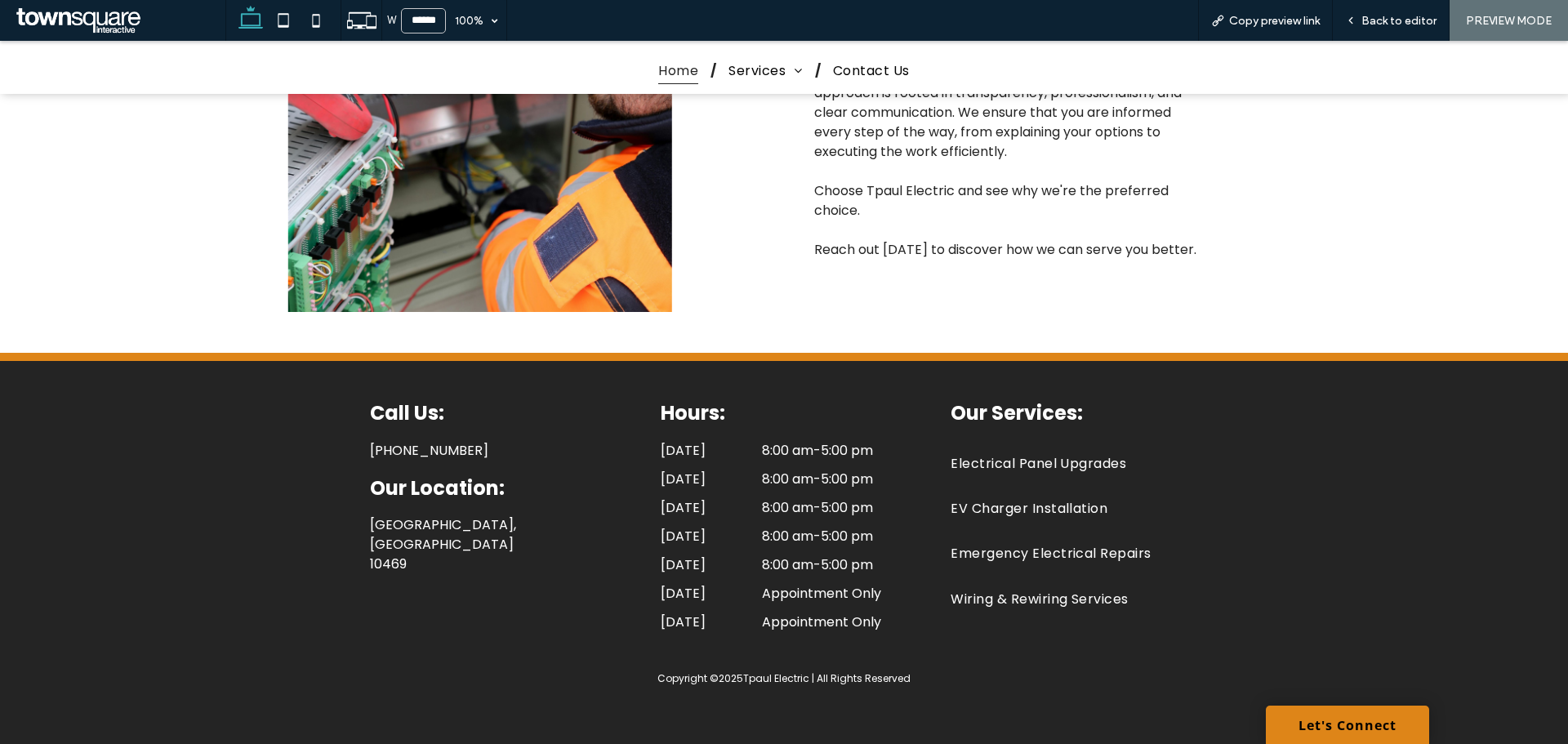
scroll to position [2221, 0]
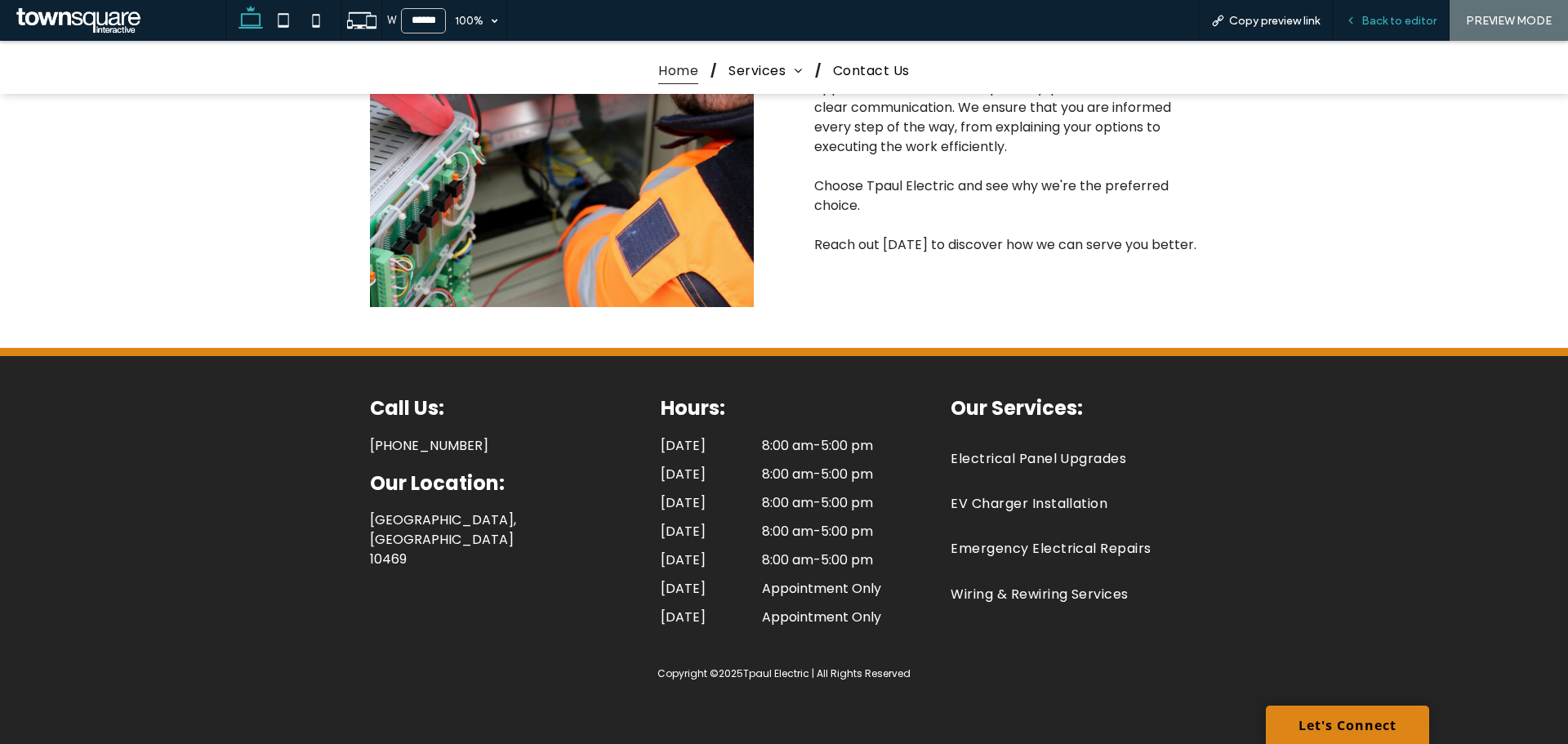
click at [1399, 7] on div "Back to editor" at bounding box center [1391, 21] width 117 height 41
click at [1398, 19] on span "Back to editor" at bounding box center [1398, 21] width 75 height 14
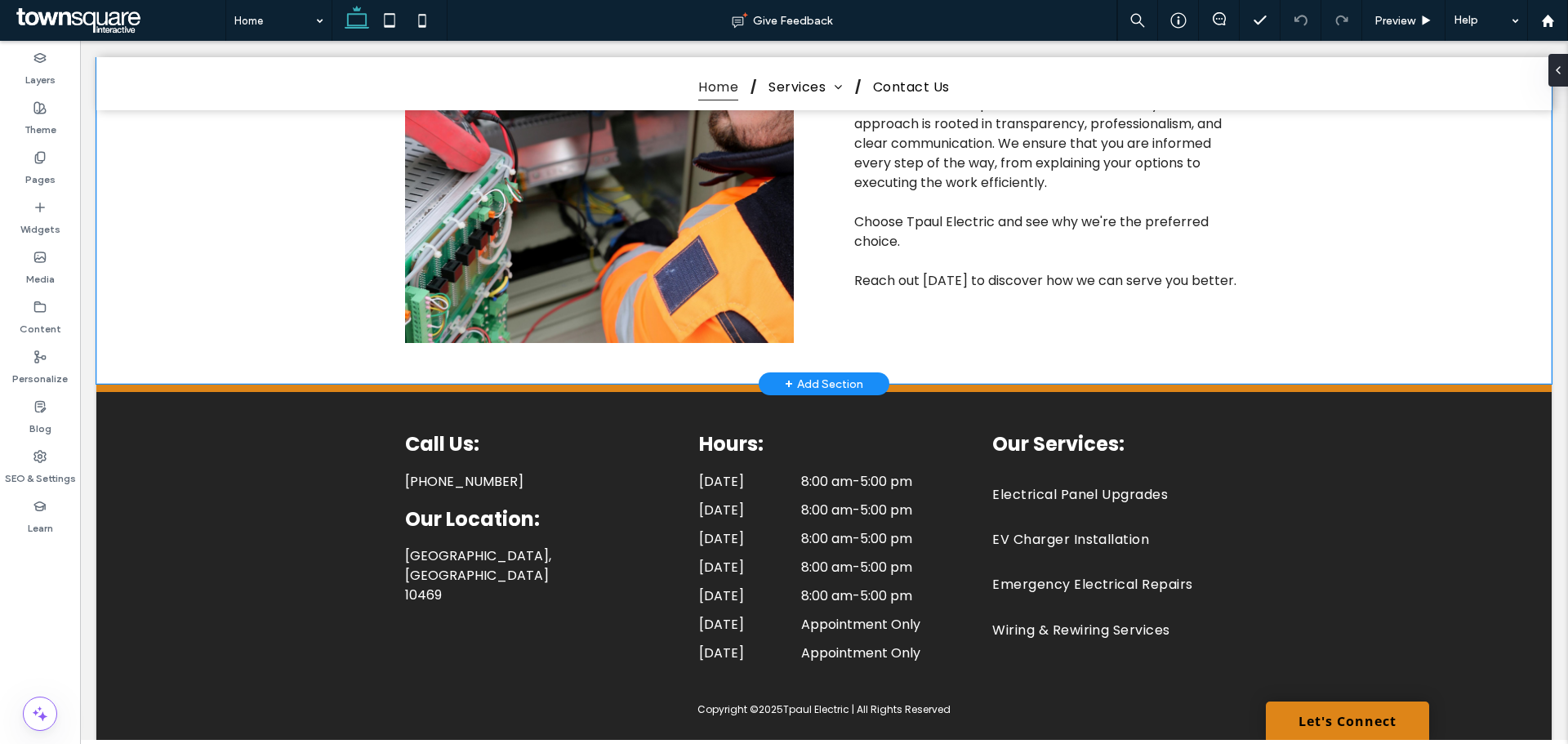
scroll to position [391, 0]
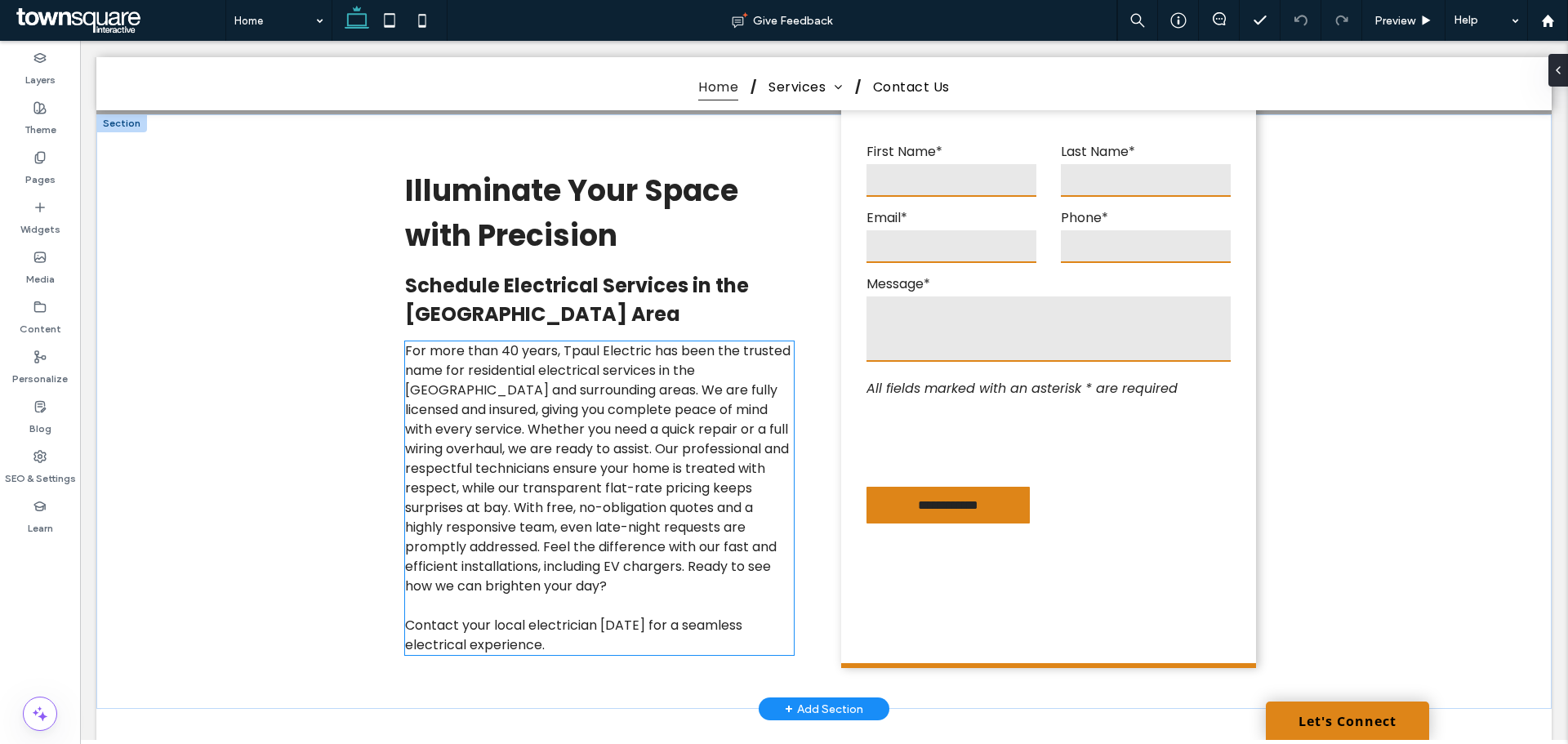
click at [653, 428] on span "Whether you need a quick repair or a full wiring overhaul, we are ready to assi…" at bounding box center [597, 507] width 384 height 175
click at [653, 428] on div "Illuminate Your Space with Precision Schedule Electrical Services in the Greate…" at bounding box center [599, 411] width 414 height 512
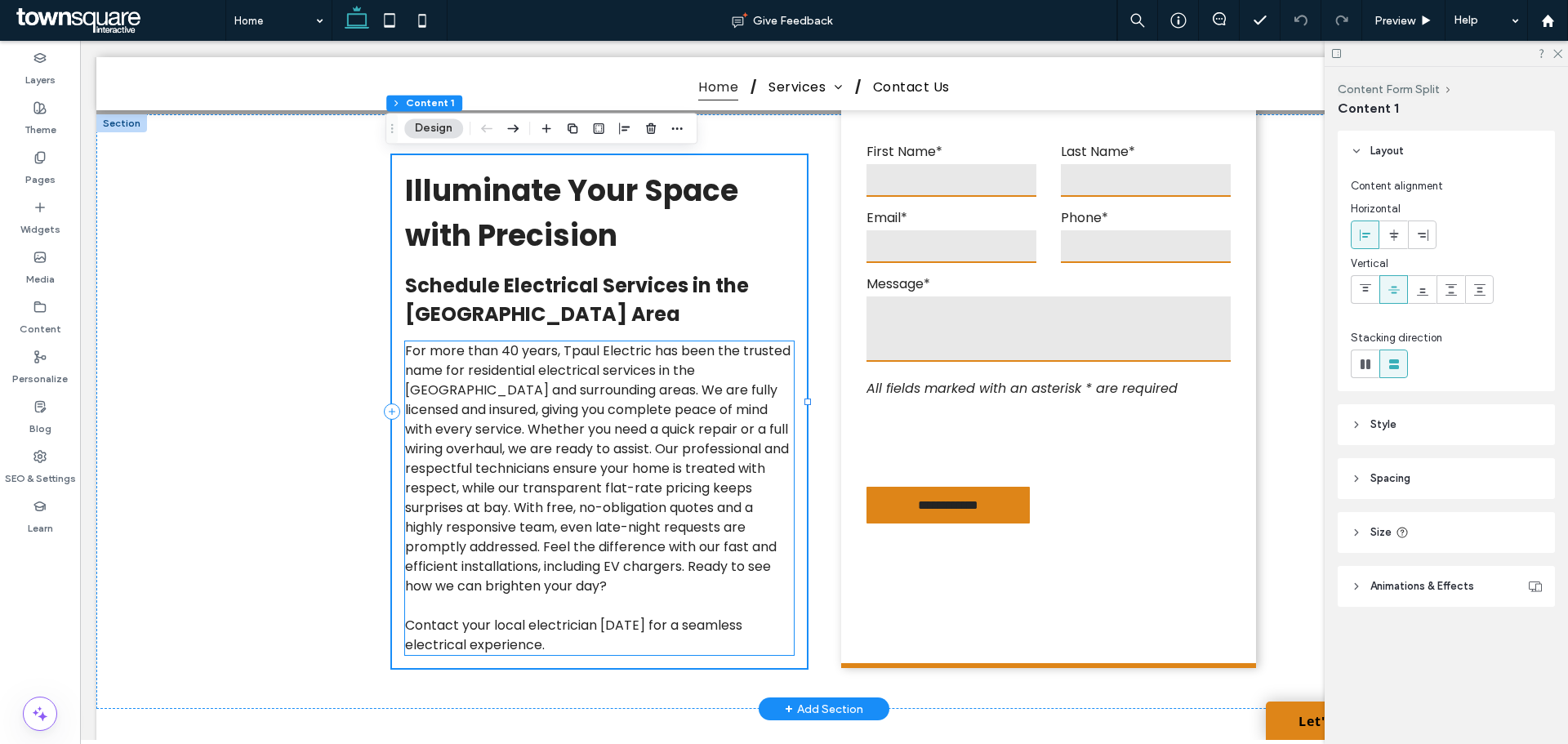
click at [648, 404] on span "We are fully licensed and insured, giving you complete peace of mind with every…" at bounding box center [592, 409] width 372 height 58
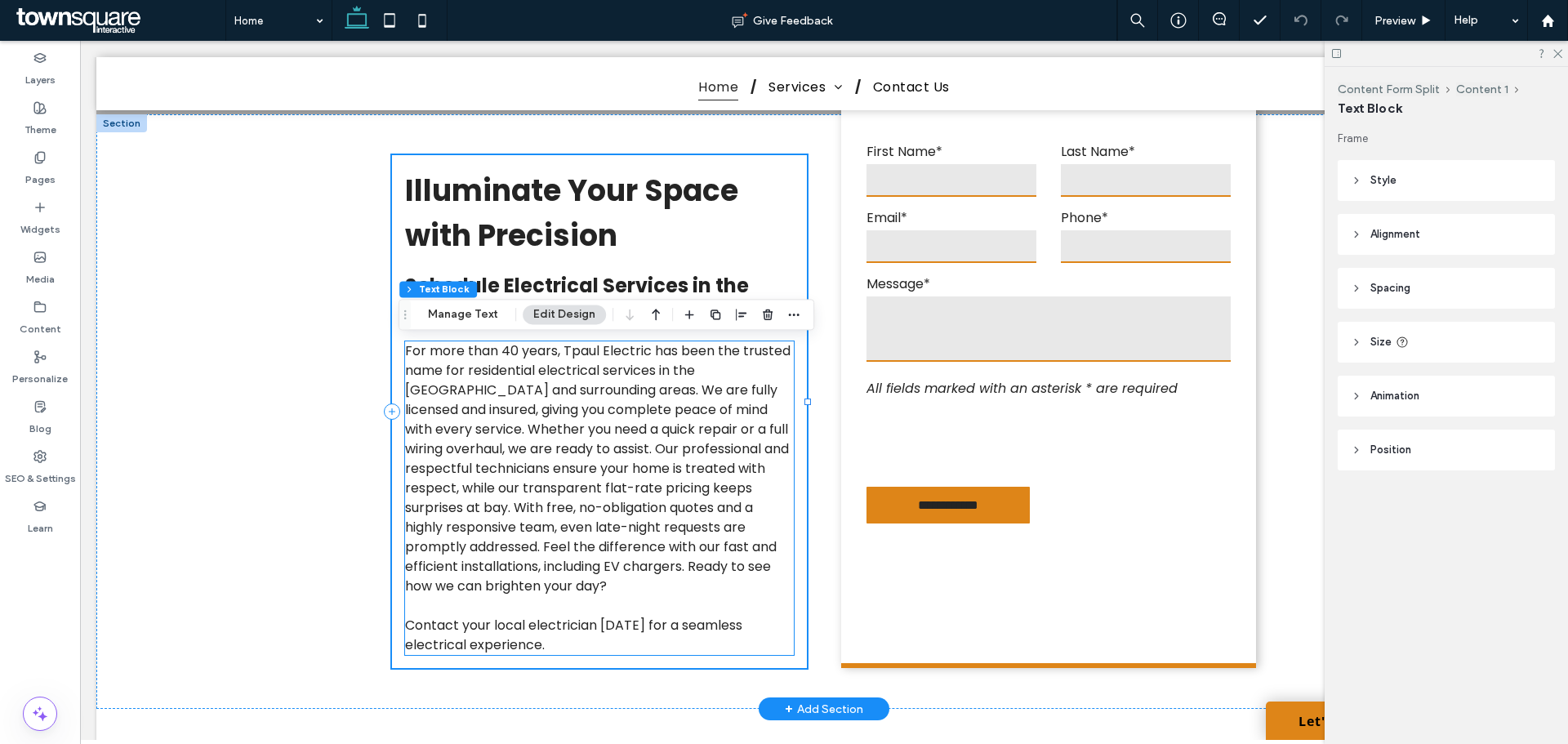
click at [648, 404] on div "For more than 40 years, Tpaul Electric has been the trusted name for residentia…" at bounding box center [600, 498] width 389 height 314
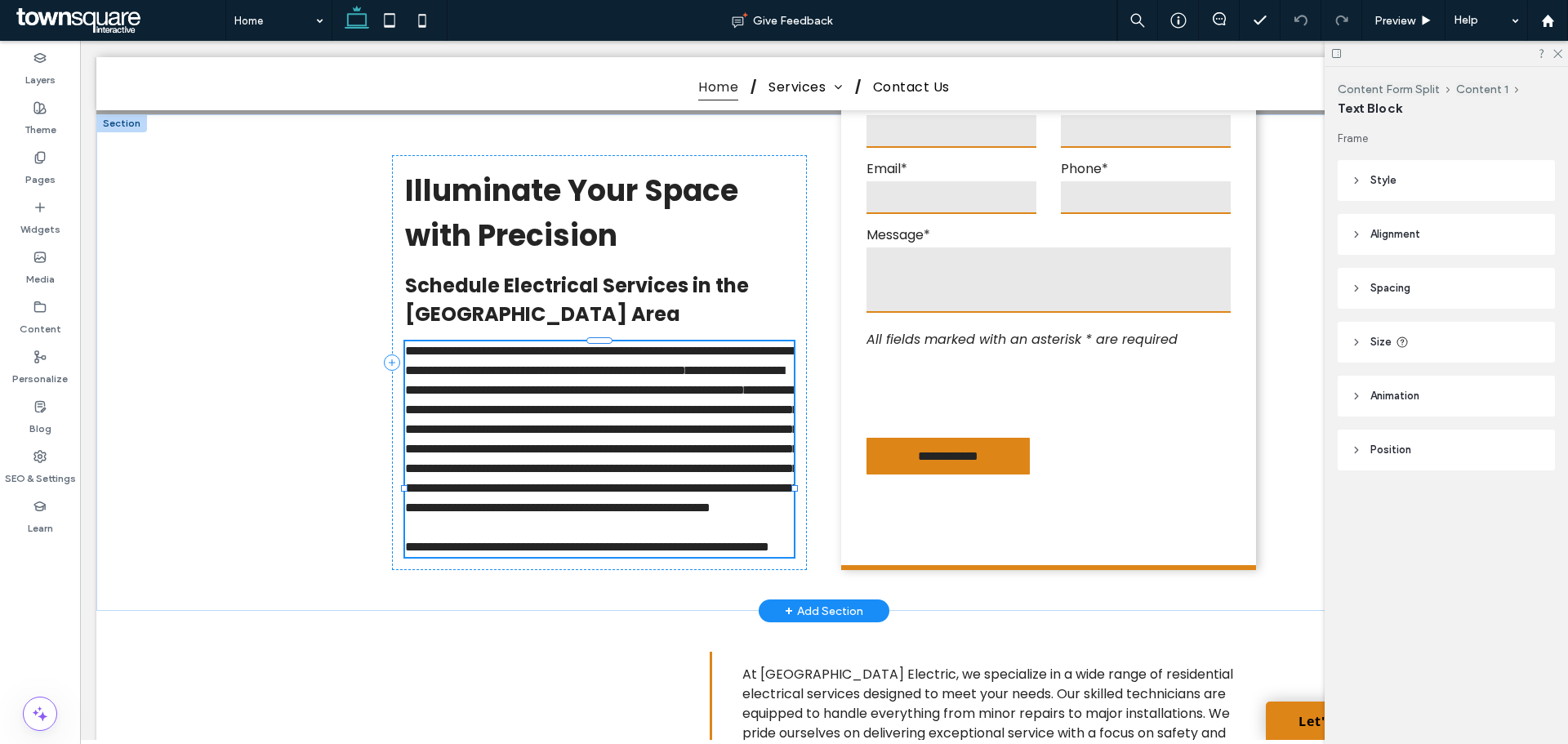
type input "*******"
type input "**"
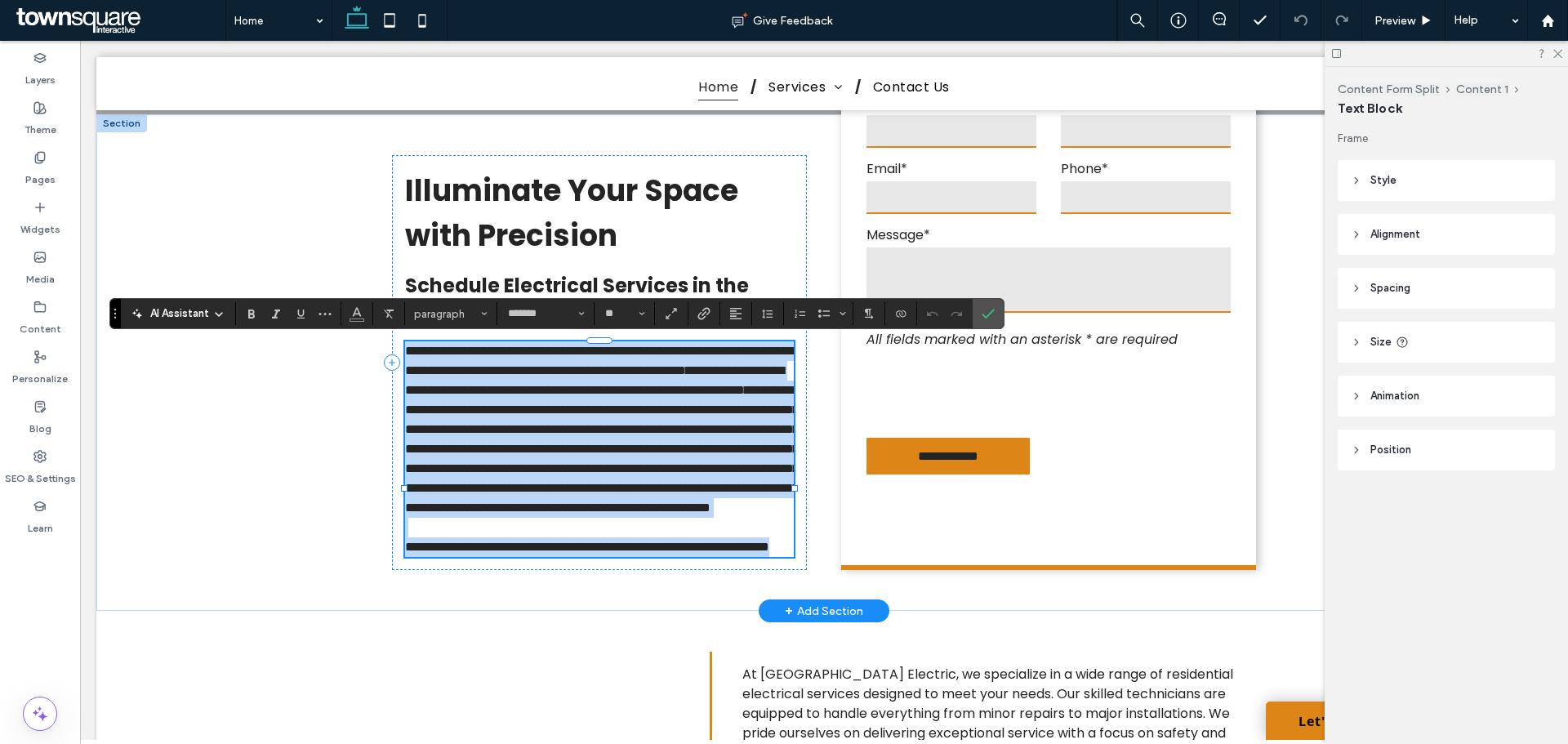
click at [620, 396] on span "**********" at bounding box center [595, 380] width 379 height 32
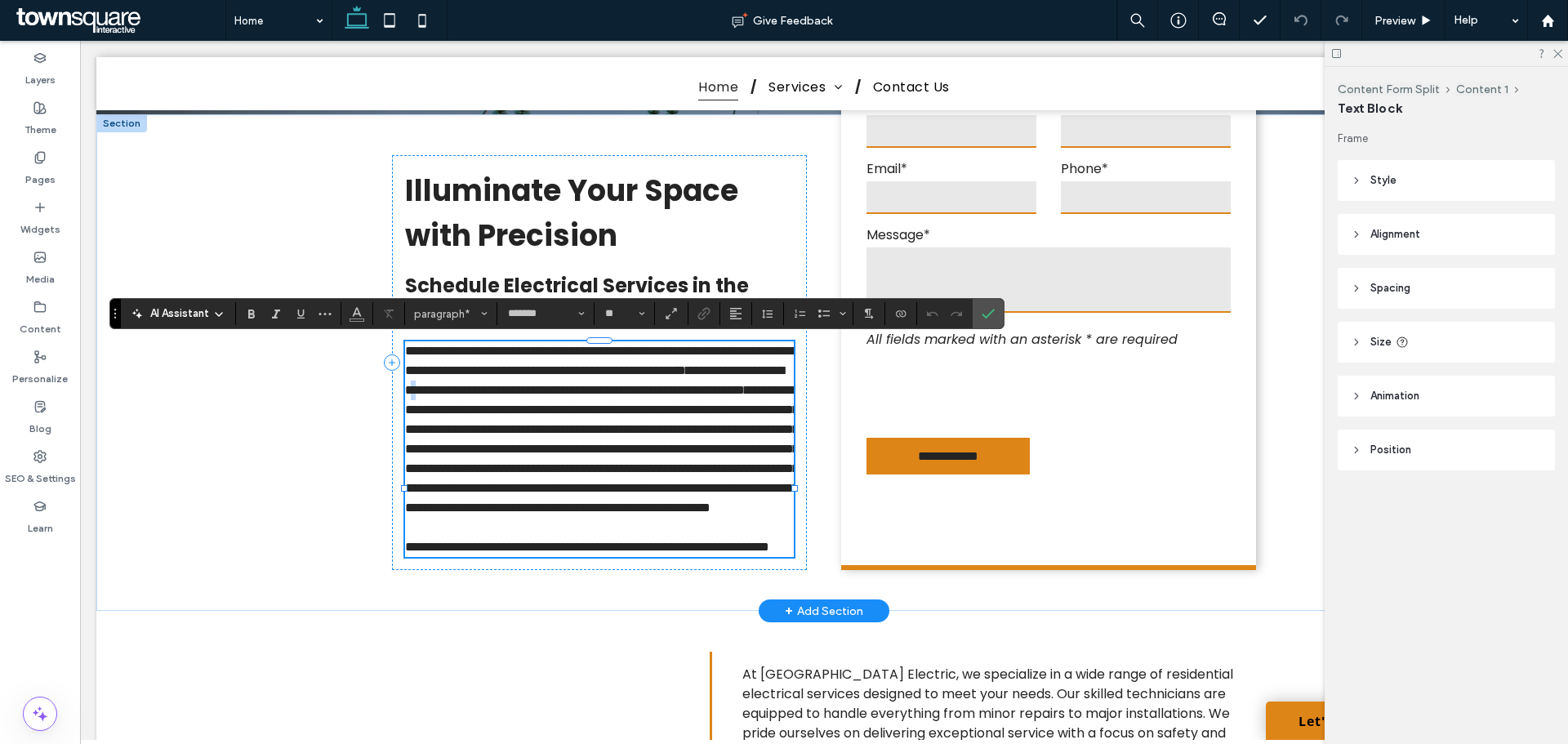
drag, startPoint x: 660, startPoint y: 387, endPoint x: 672, endPoint y: 392, distance: 13.0
click at [670, 391] on span "**********" at bounding box center [595, 380] width 379 height 32
click at [694, 390] on span "**********" at bounding box center [595, 380] width 379 height 32
drag, startPoint x: 691, startPoint y: 388, endPoint x: 604, endPoint y: 399, distance: 87.7
click at [604, 396] on span "**********" at bounding box center [595, 380] width 379 height 32
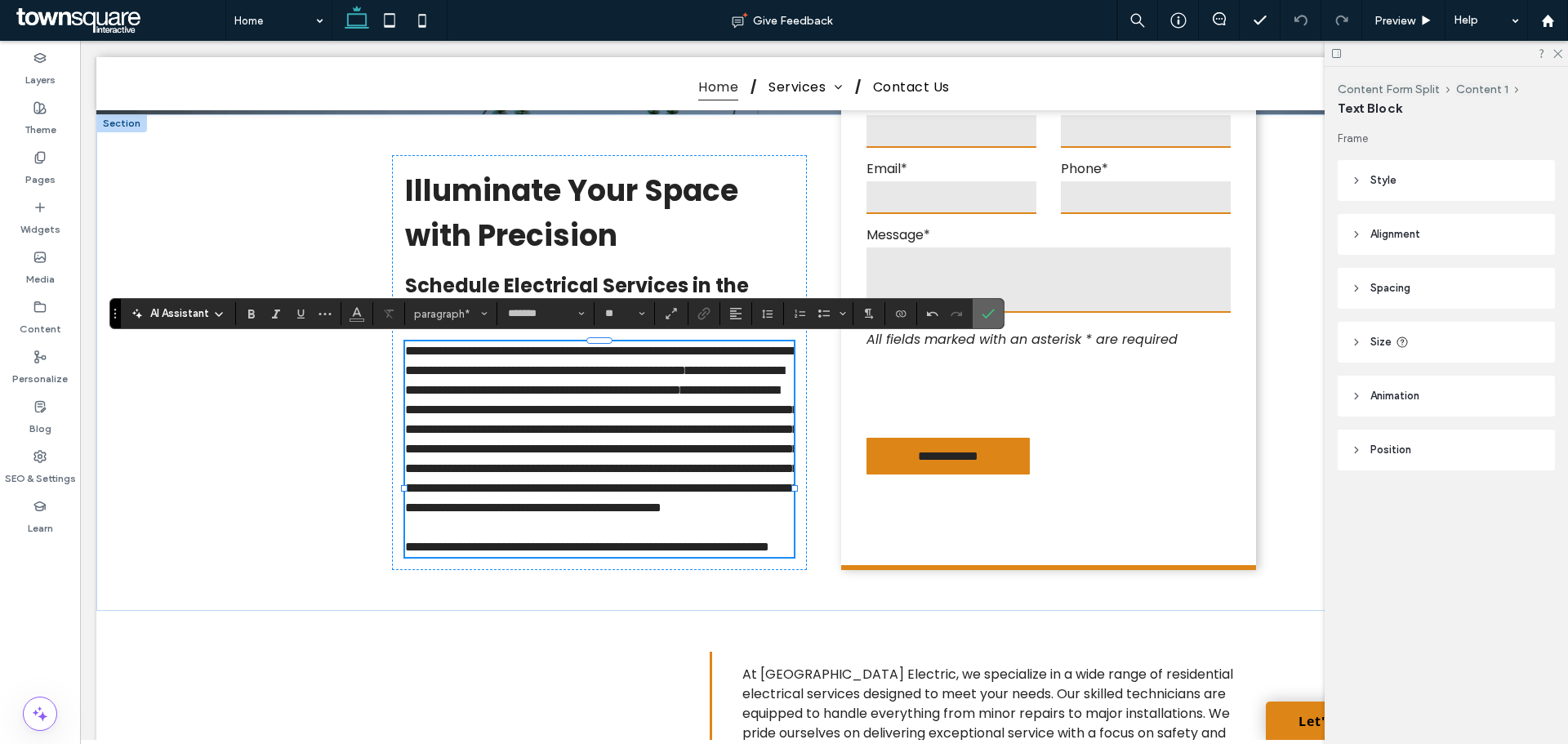
click at [995, 309] on icon "Confirm" at bounding box center [988, 314] width 13 height 13
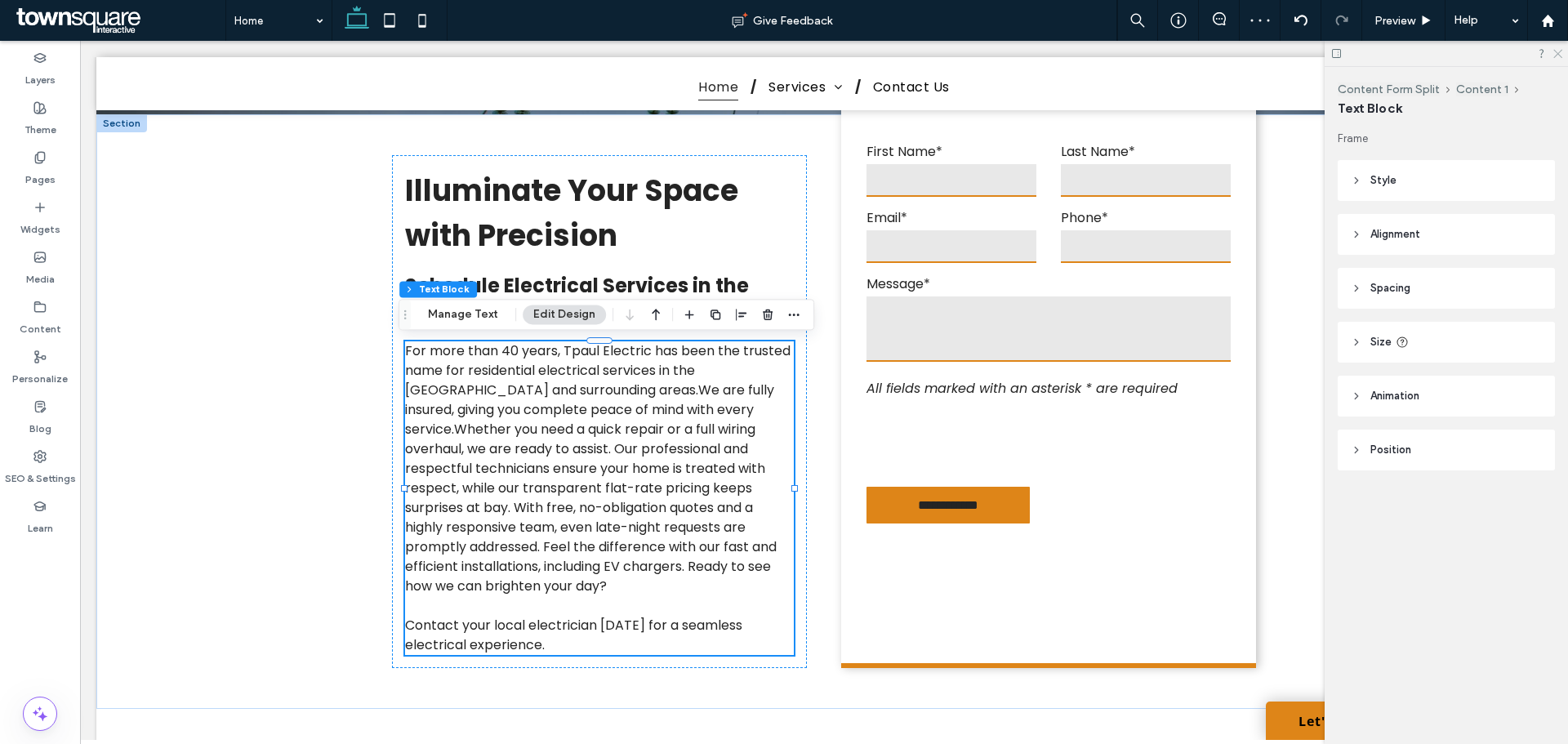
click at [1559, 54] on icon at bounding box center [1556, 52] width 11 height 11
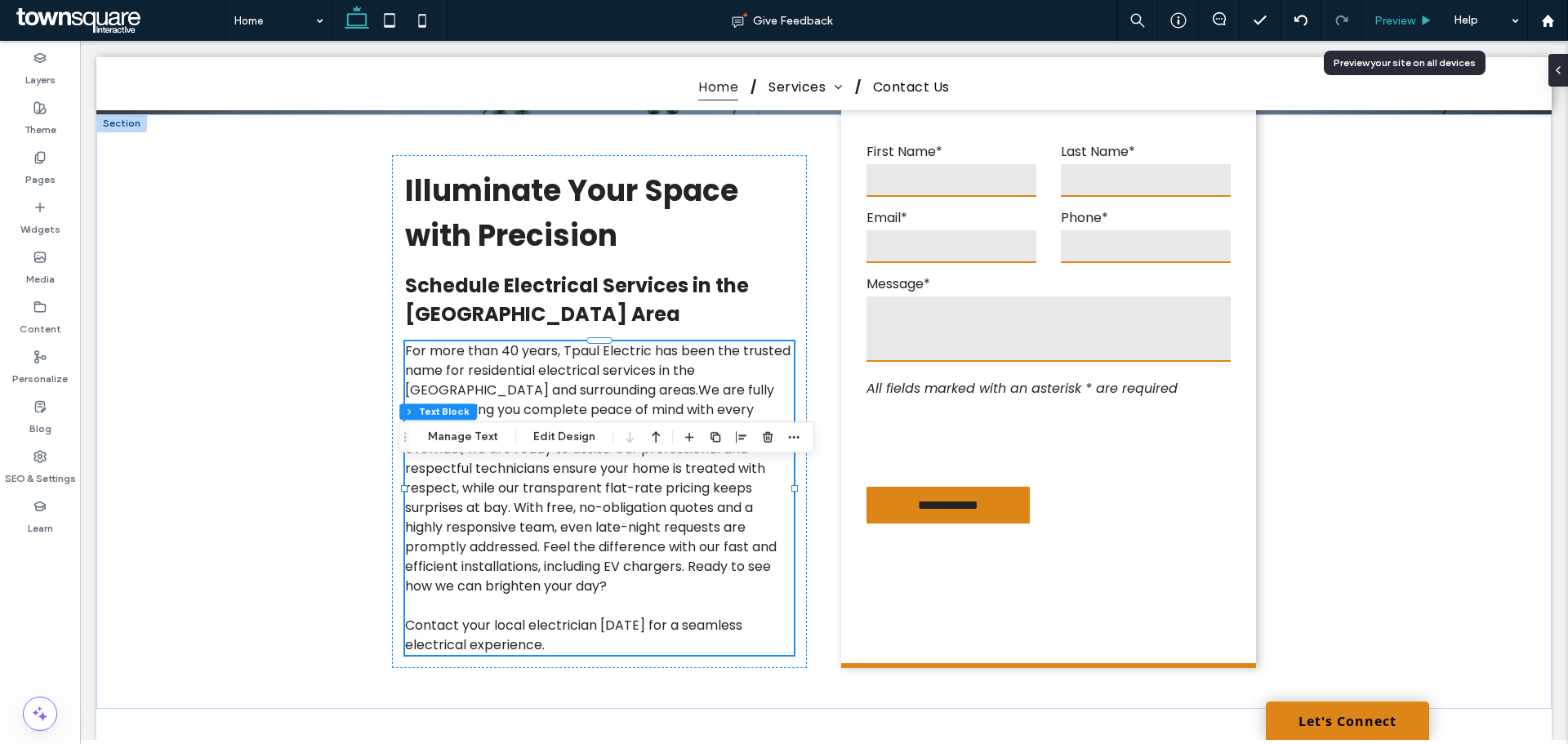
click at [1439, 12] on div "Preview" at bounding box center [1403, 21] width 83 height 41
click at [1413, 23] on span "Preview" at bounding box center [1395, 21] width 41 height 14
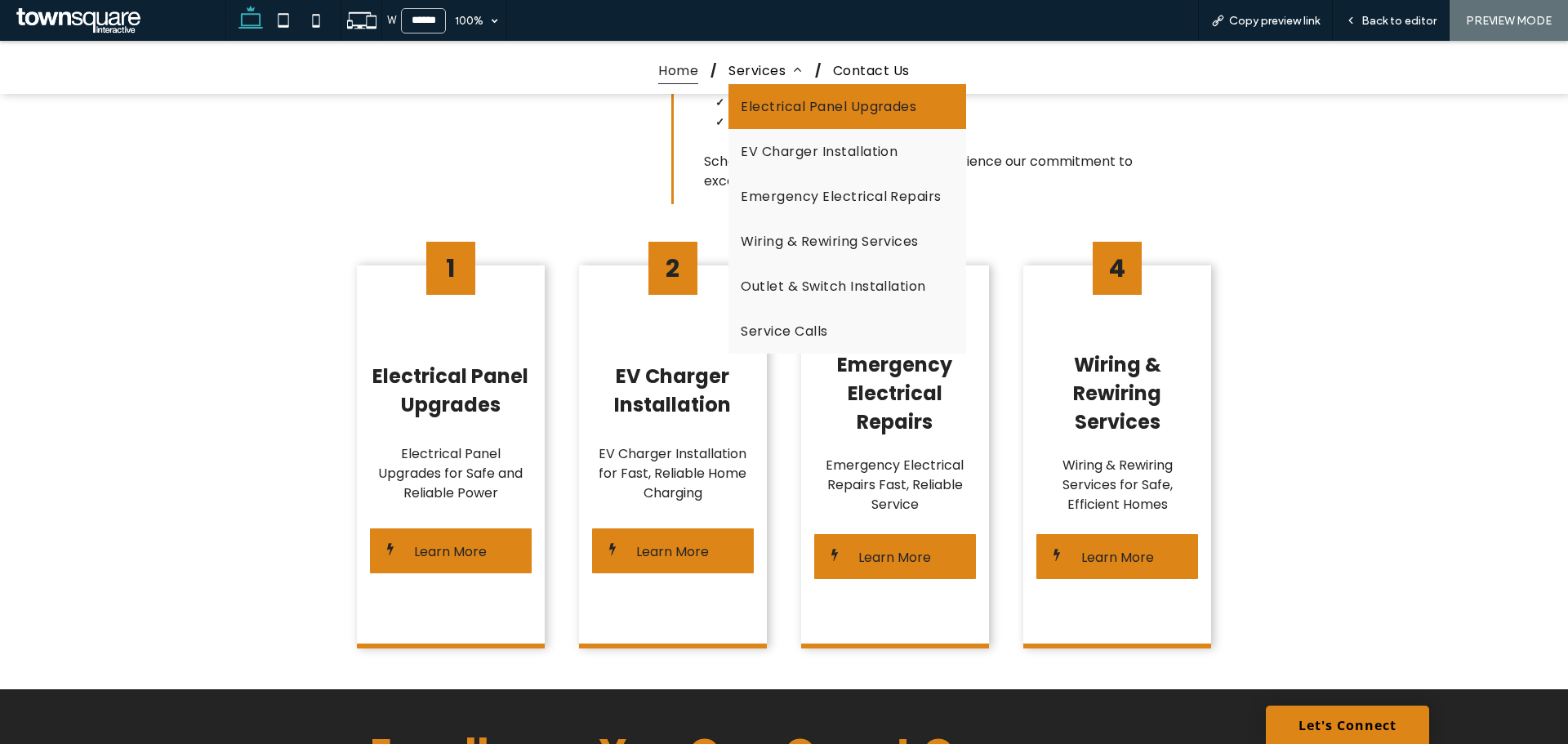
scroll to position [1139, 0]
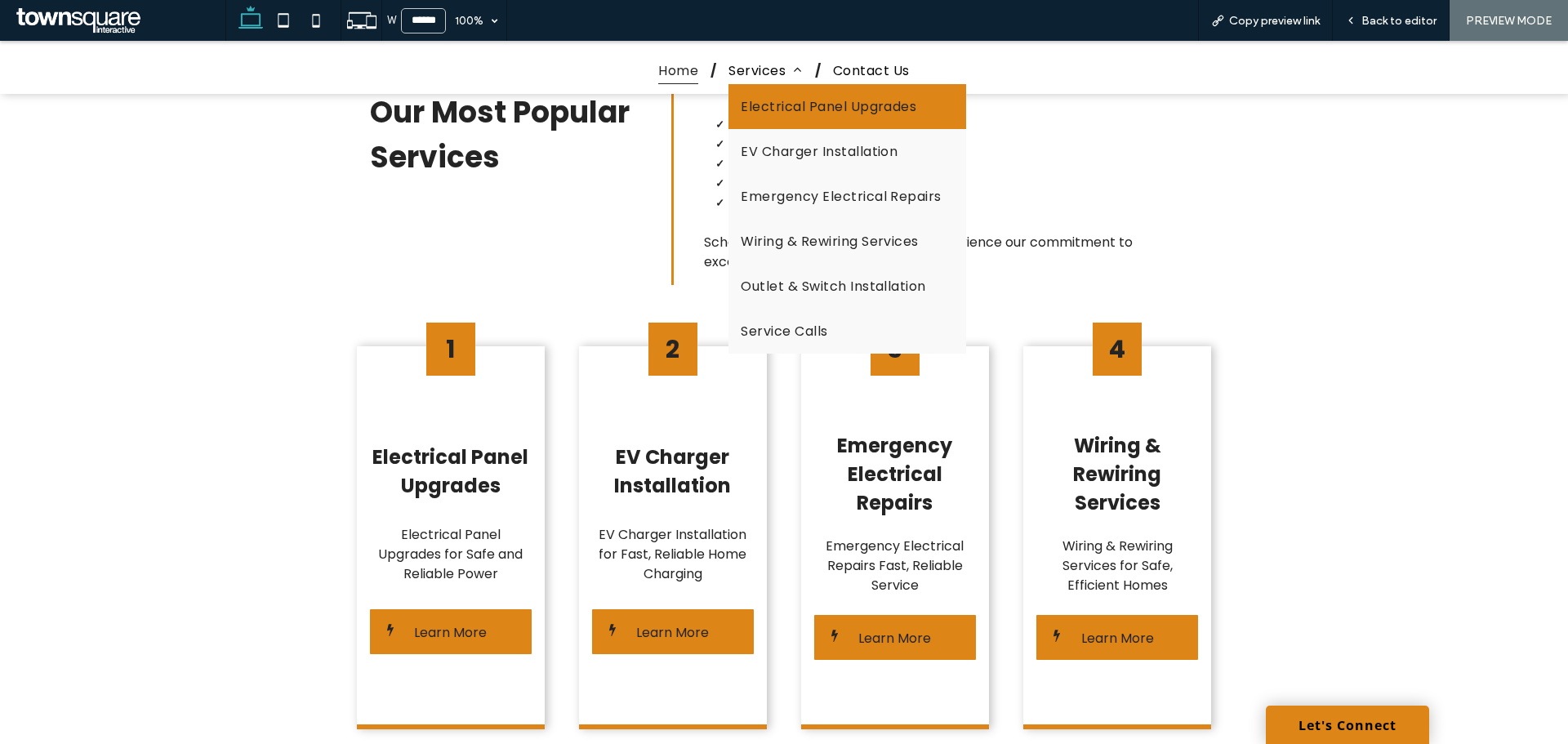
click at [775, 104] on span "Electrical Panel Upgrades" at bounding box center [828, 106] width 176 height 21
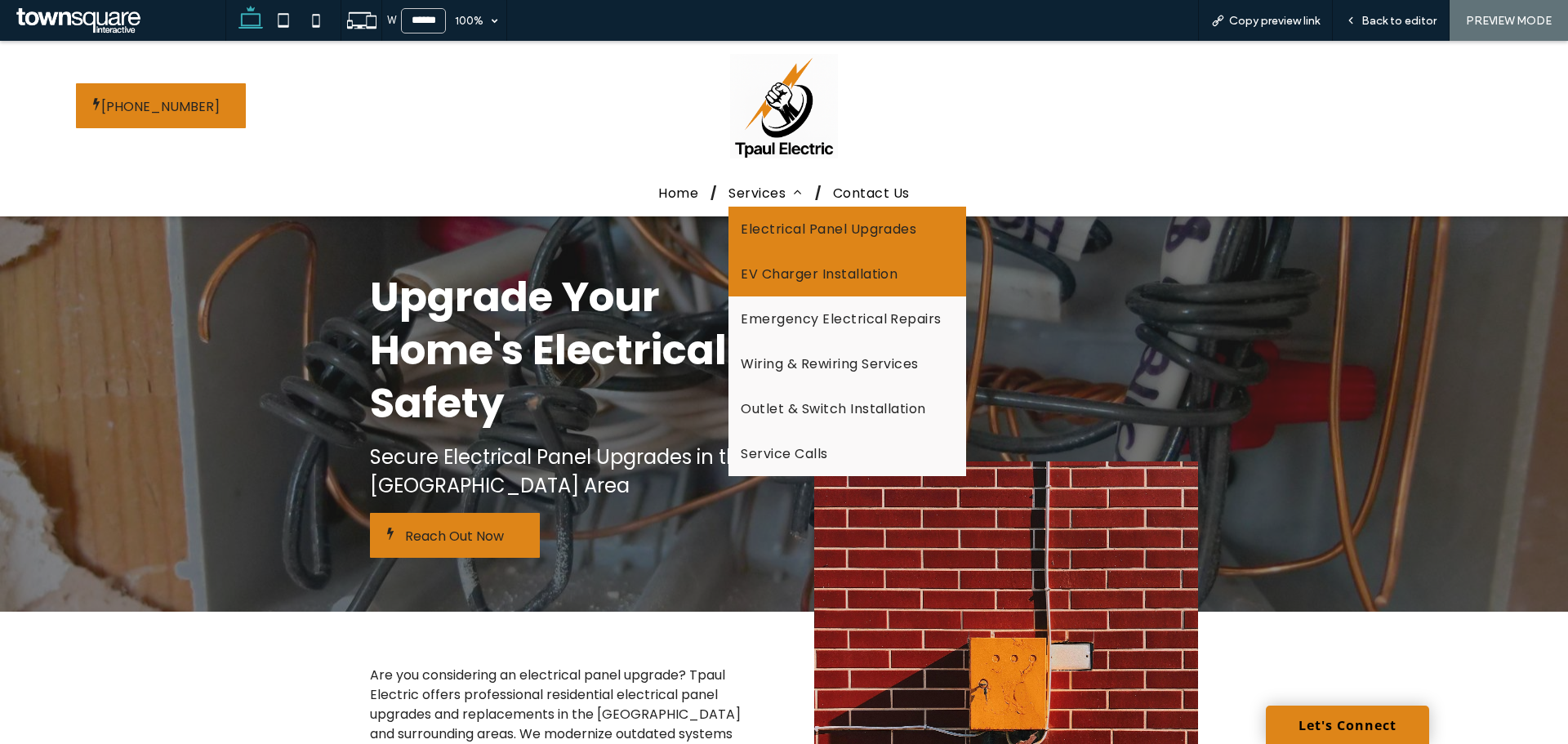
click at [785, 276] on span "EV Charger Installation" at bounding box center [819, 274] width 157 height 21
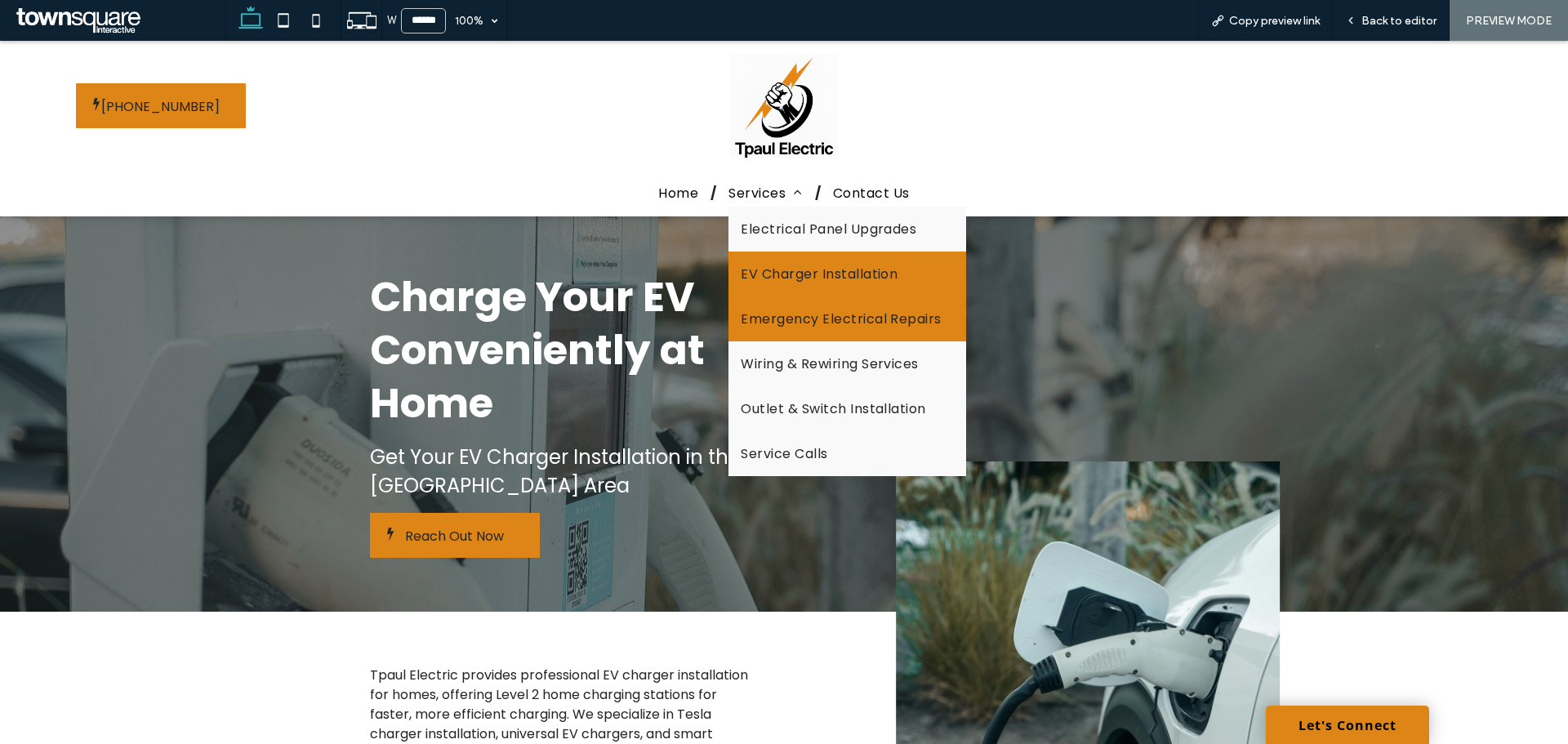
click at [799, 308] on link "Emergency Electrical Repairs" at bounding box center [846, 319] width 236 height 45
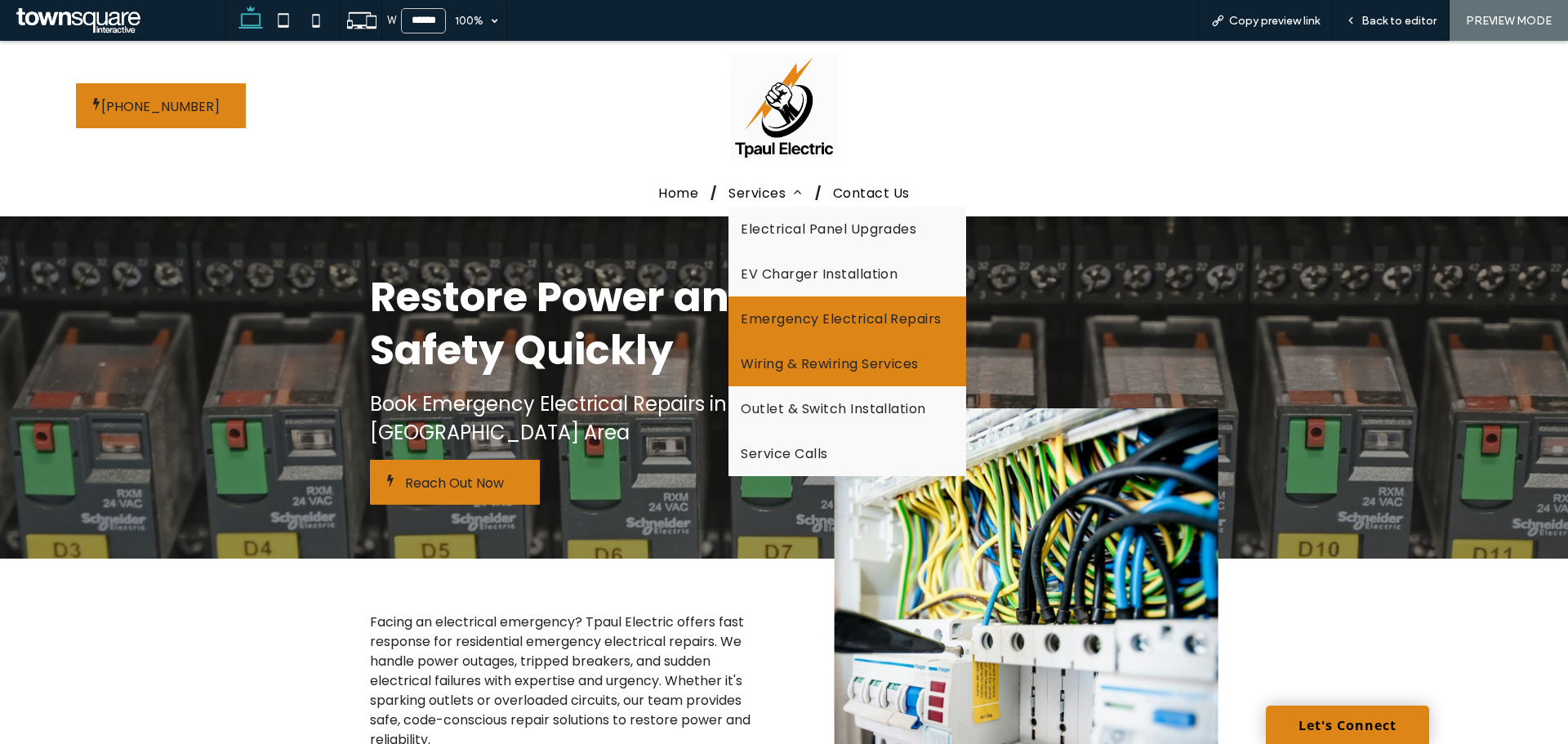
click at [806, 353] on link "Wiring & Rewiring Services" at bounding box center [846, 363] width 236 height 45
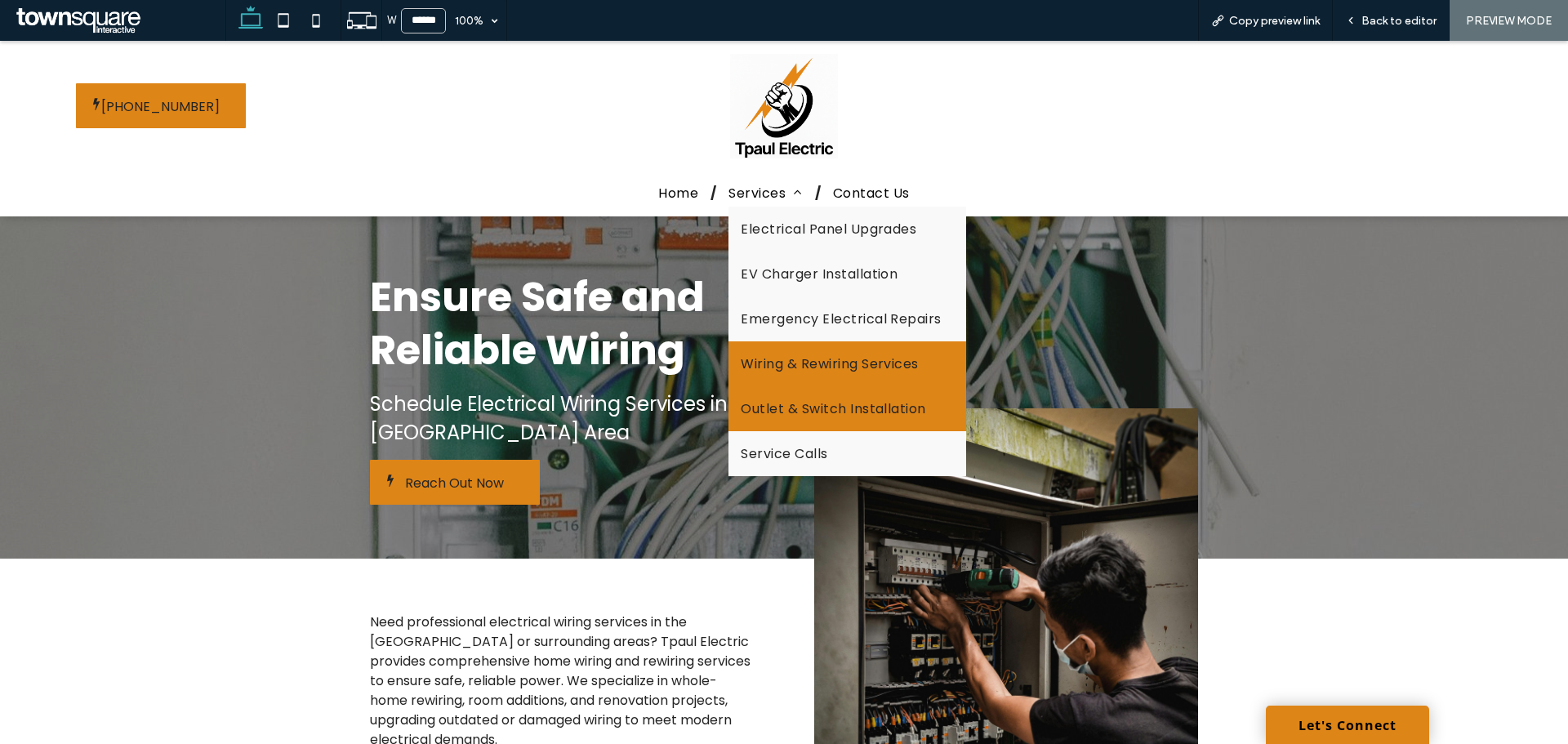
click at [816, 412] on span "Outlet & Switch Installation" at bounding box center [833, 409] width 185 height 21
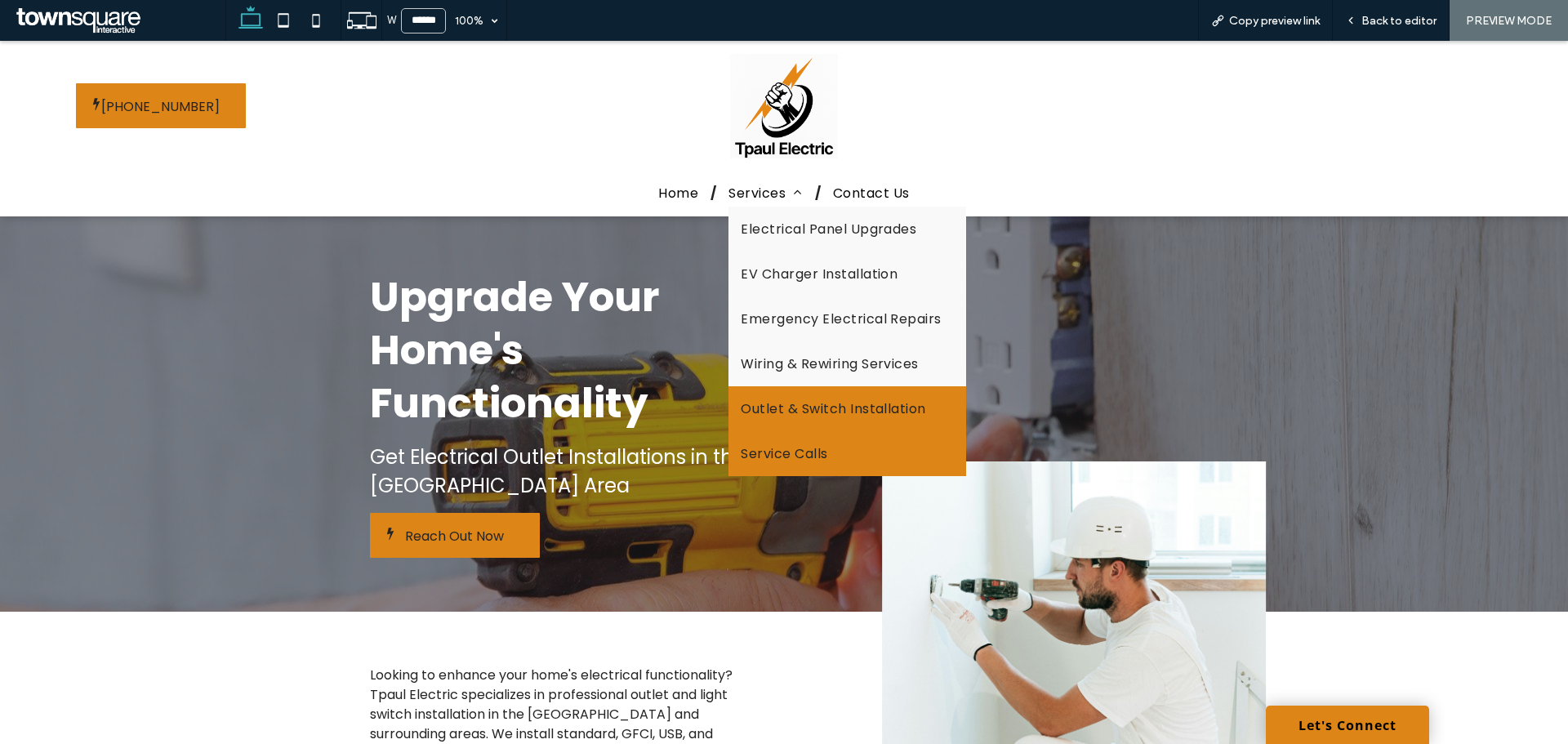
drag, startPoint x: 796, startPoint y: 466, endPoint x: 797, endPoint y: 507, distance: 41.0
click at [797, 466] on link "Service Calls" at bounding box center [846, 453] width 236 height 45
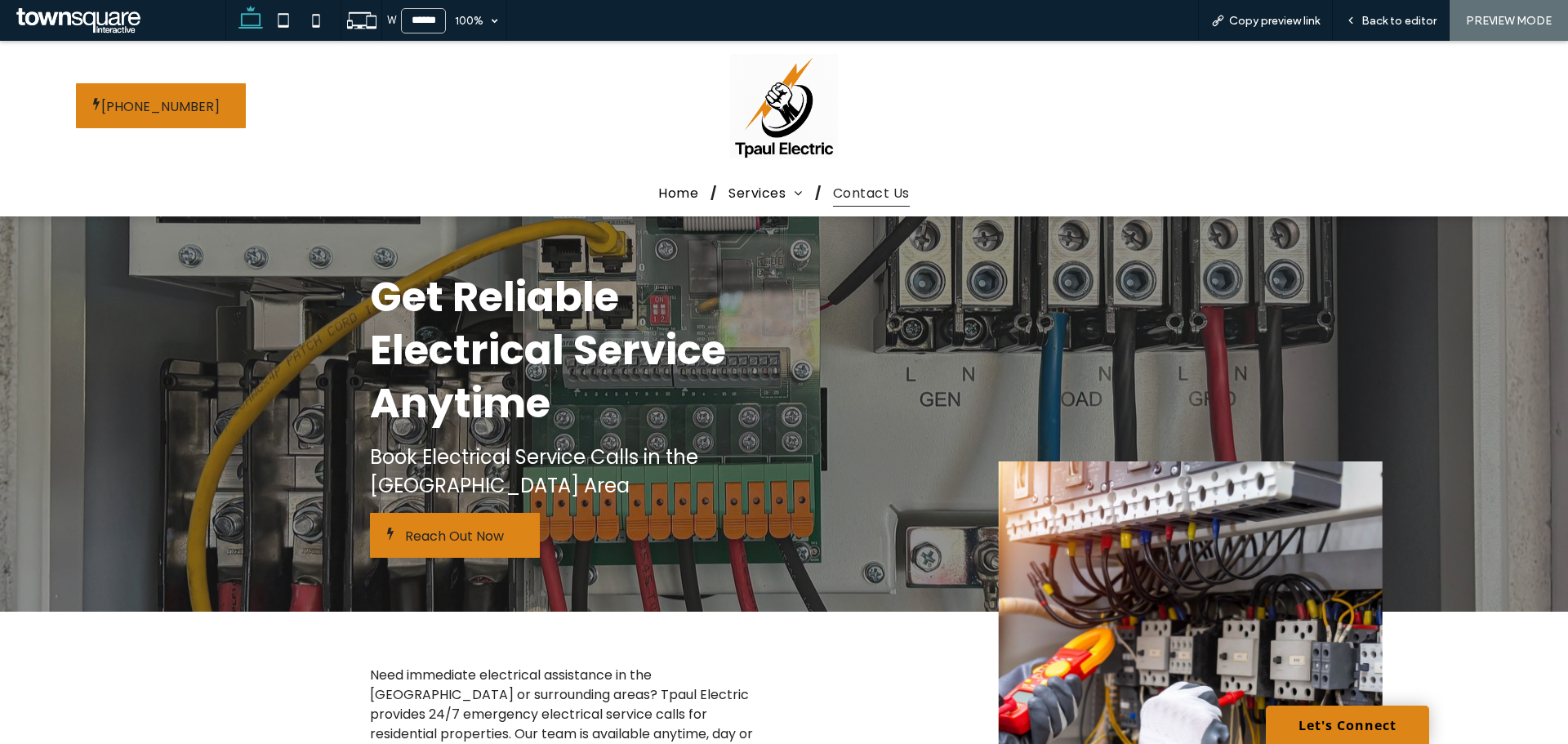
click at [854, 200] on span "Contact Us" at bounding box center [871, 193] width 77 height 28
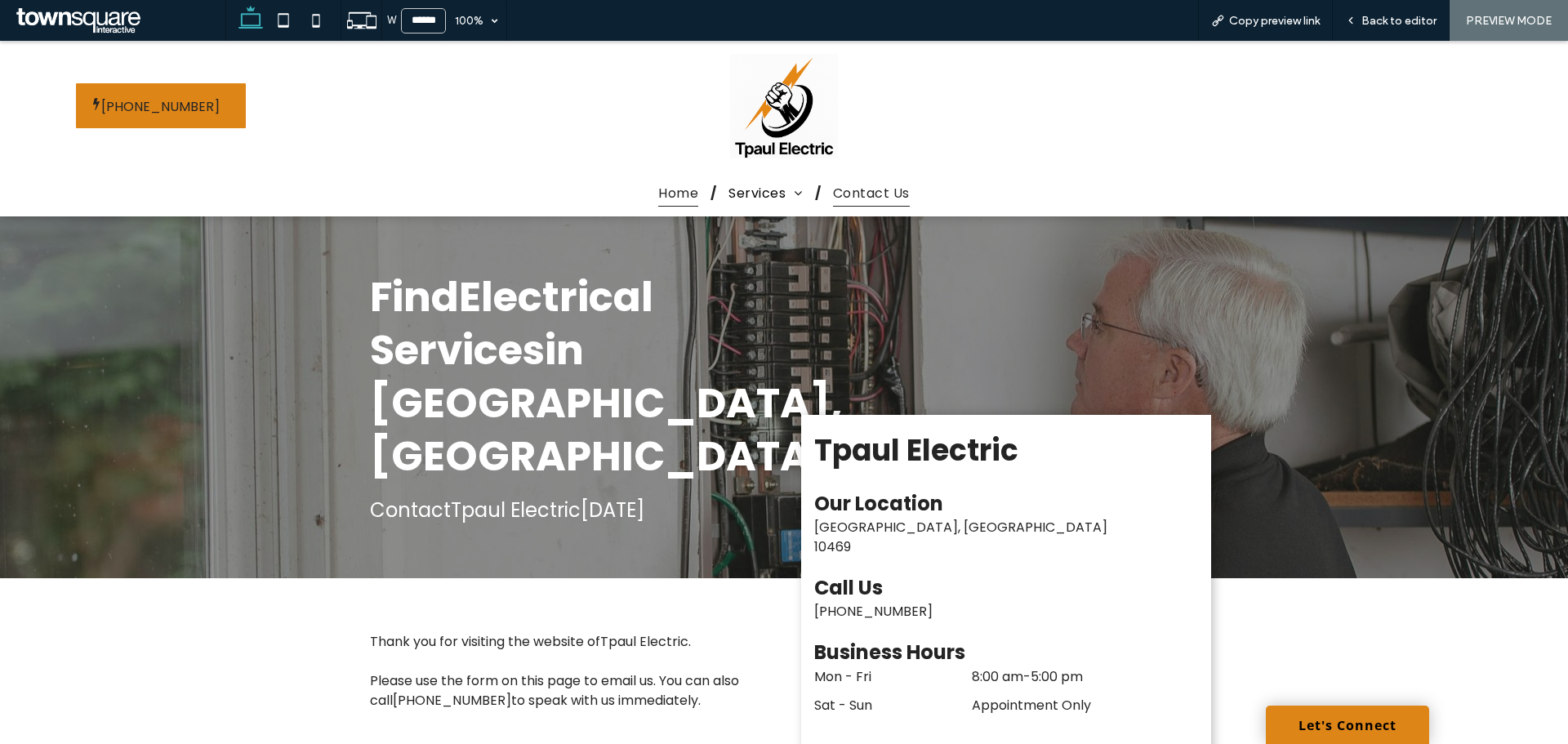
click at [681, 190] on span "Home" at bounding box center [678, 193] width 40 height 28
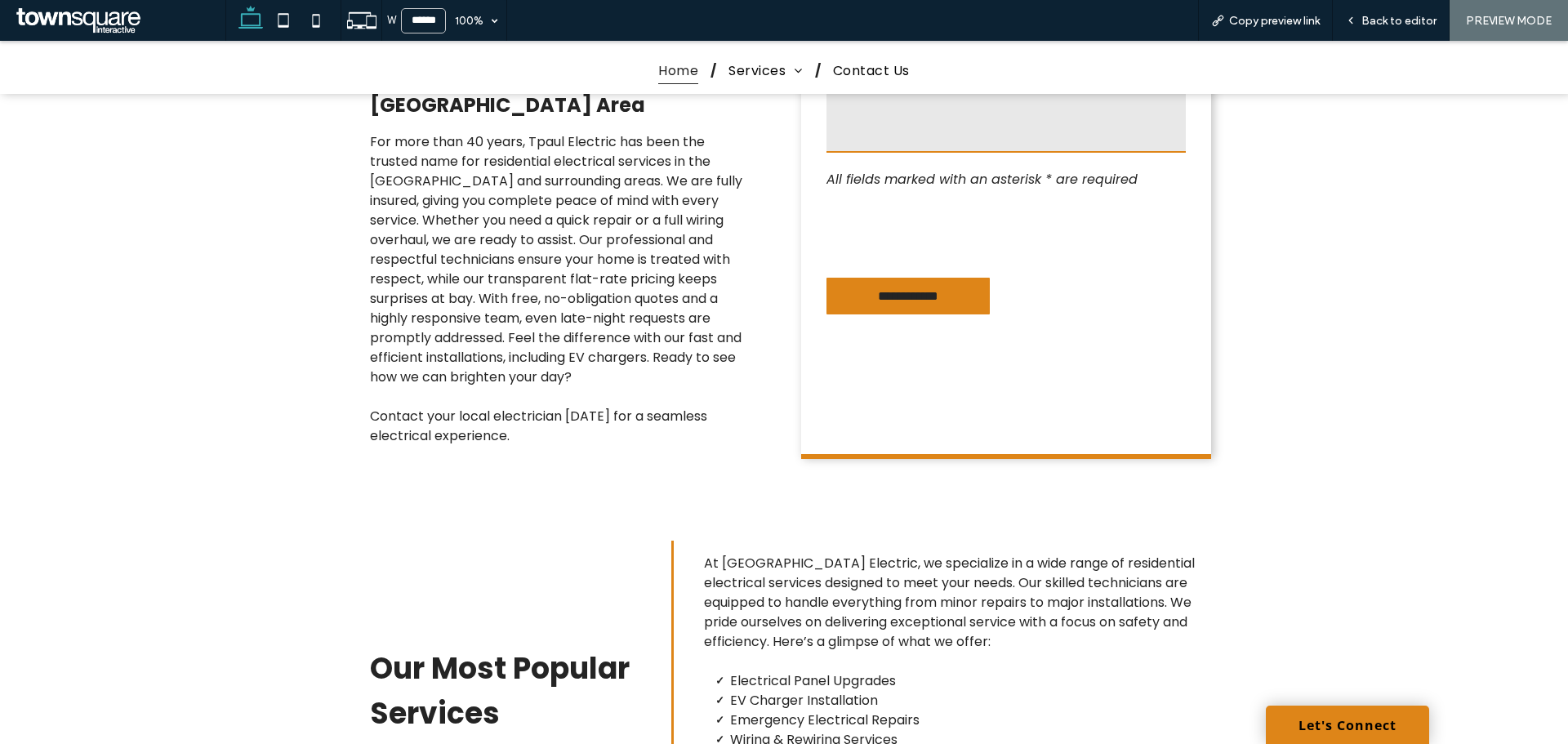
scroll to position [583, 0]
